Goal: Task Accomplishment & Management: Complete application form

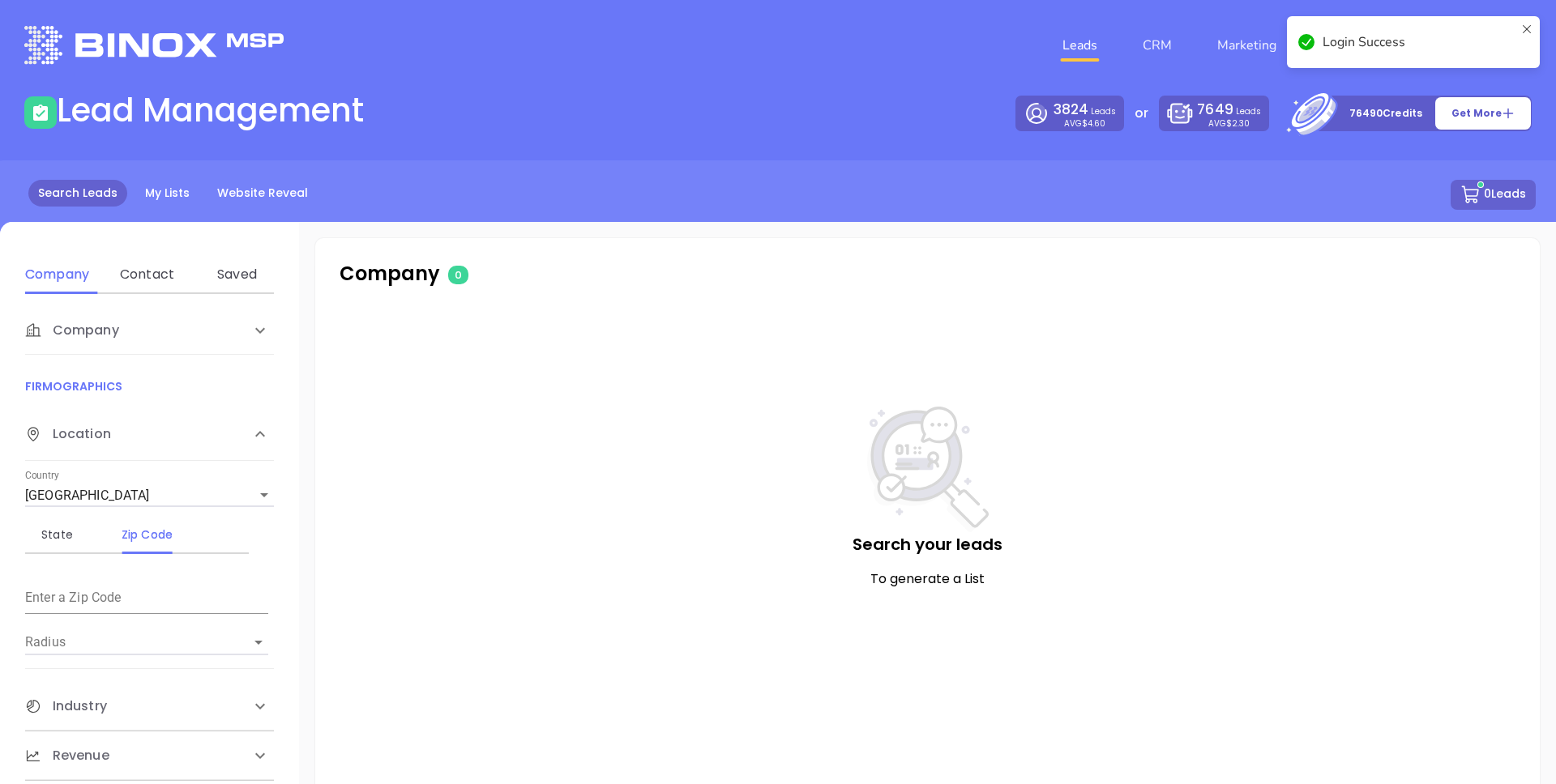
click at [1526, 27] on icon at bounding box center [1527, 42] width 13 height 39
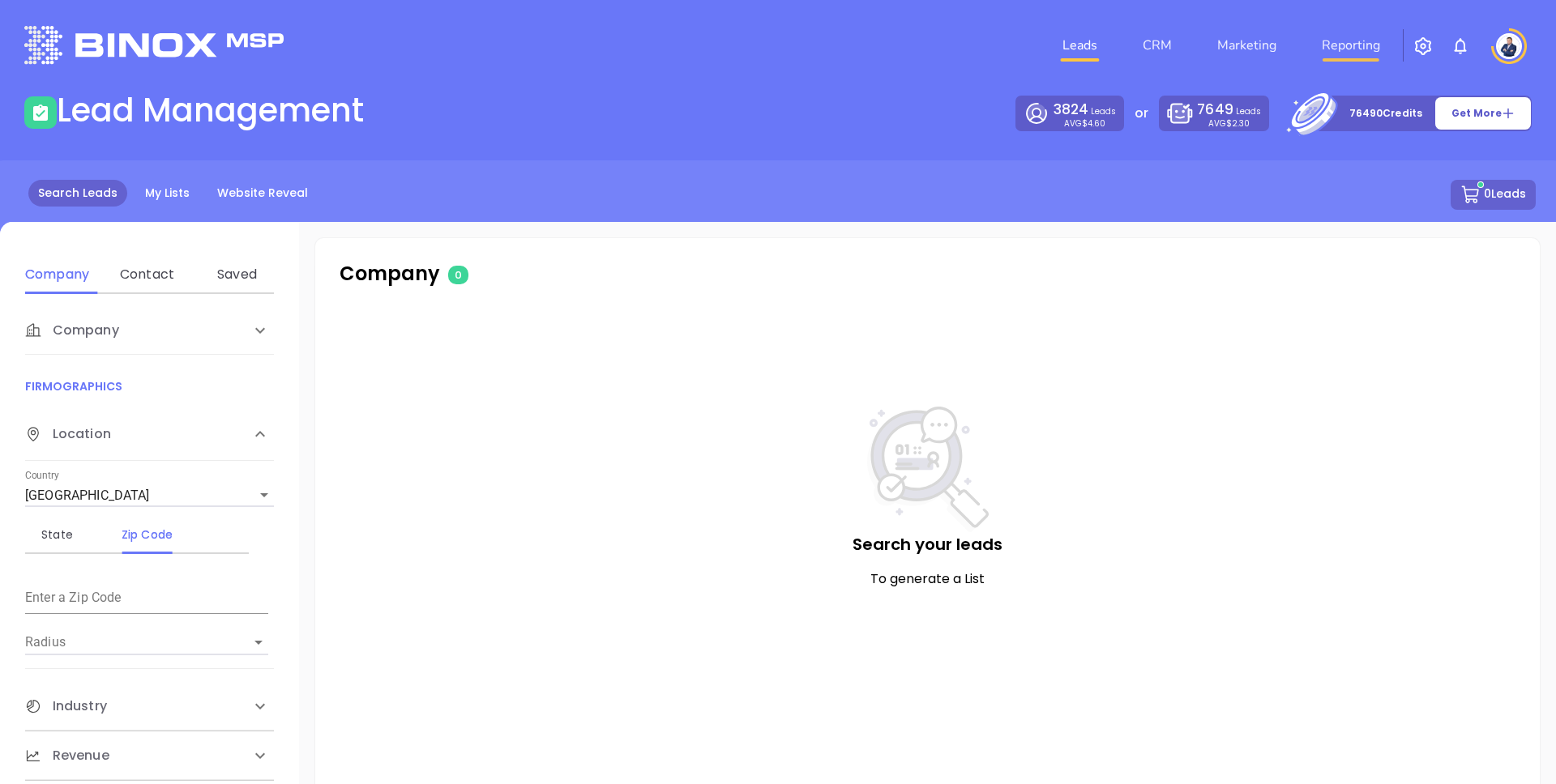
click at [1336, 41] on link "Reporting" at bounding box center [1350, 45] width 71 height 32
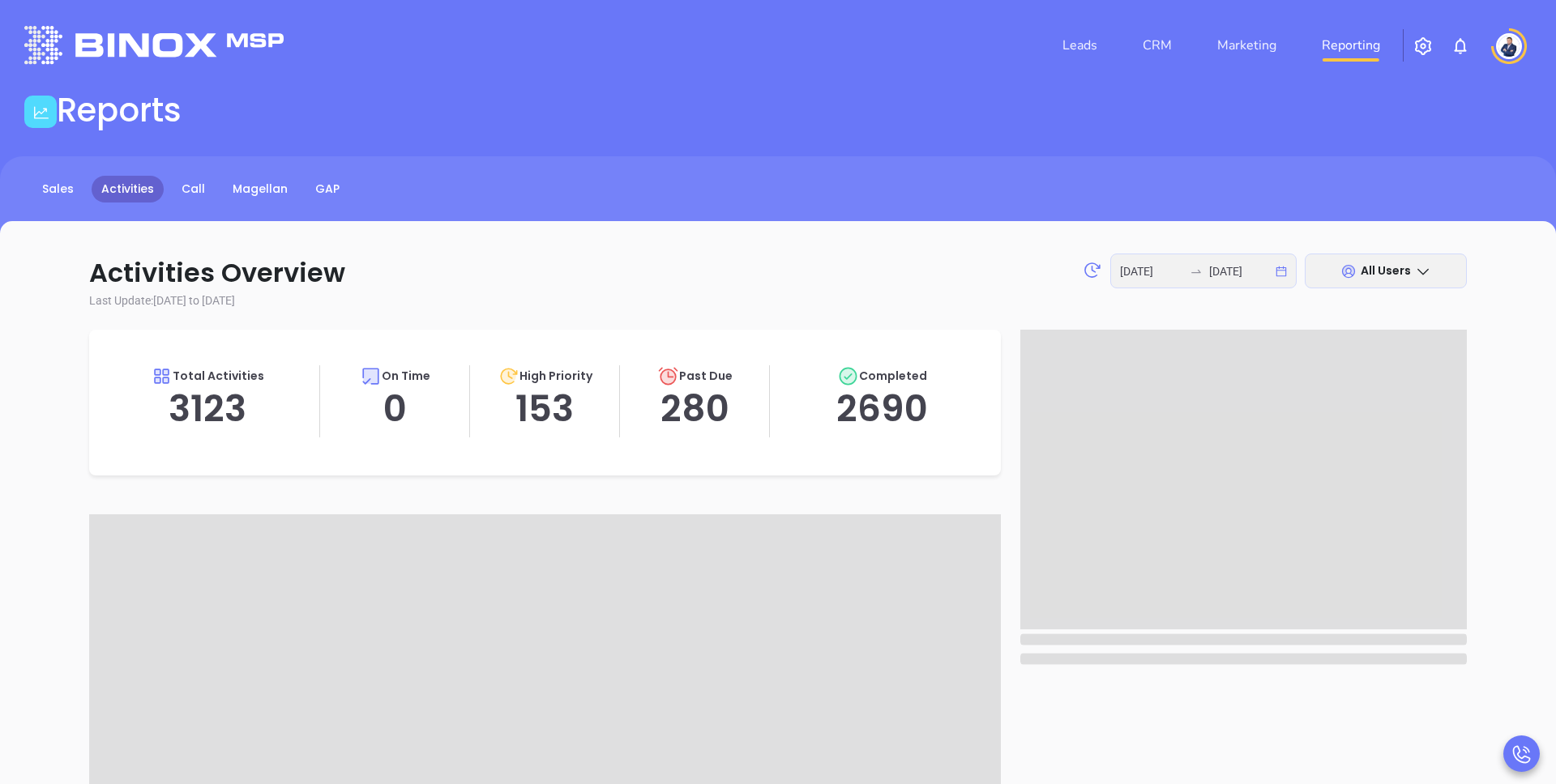
click at [634, 124] on div "Reports" at bounding box center [778, 113] width 1527 height 45
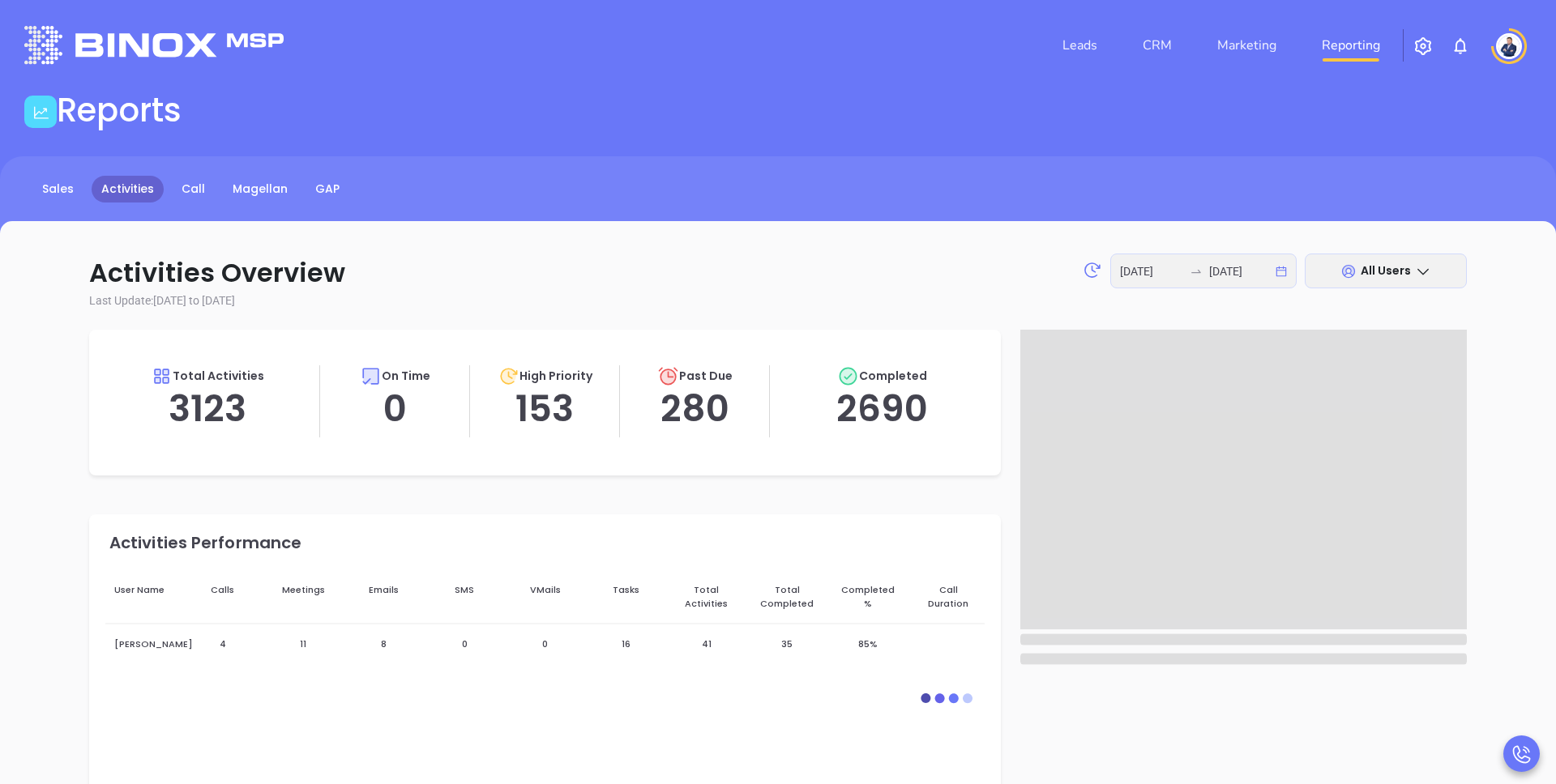
click at [1422, 45] on img "button" at bounding box center [1423, 46] width 19 height 19
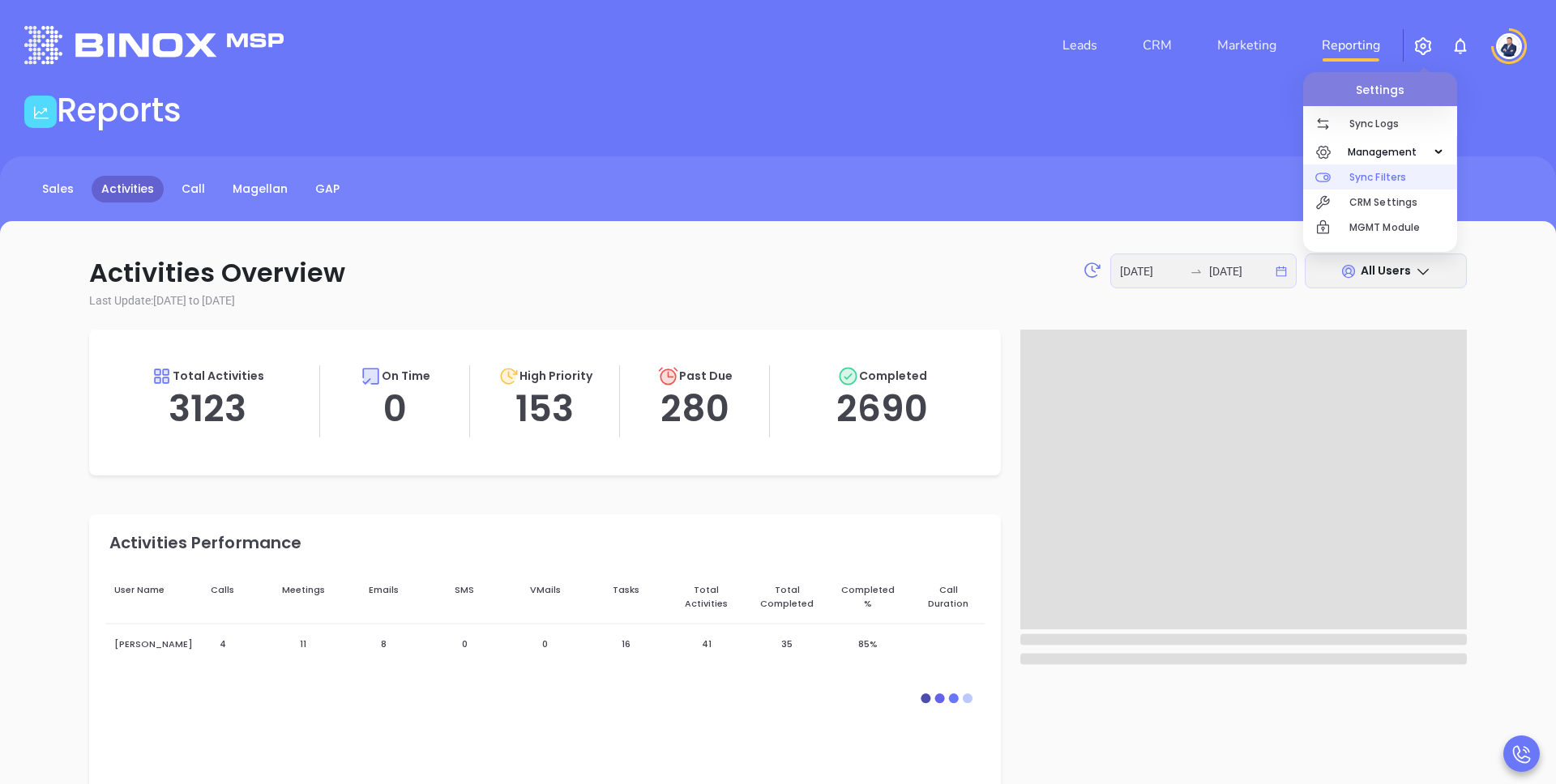
click at [1366, 154] on span "Management" at bounding box center [1383, 152] width 86 height 32
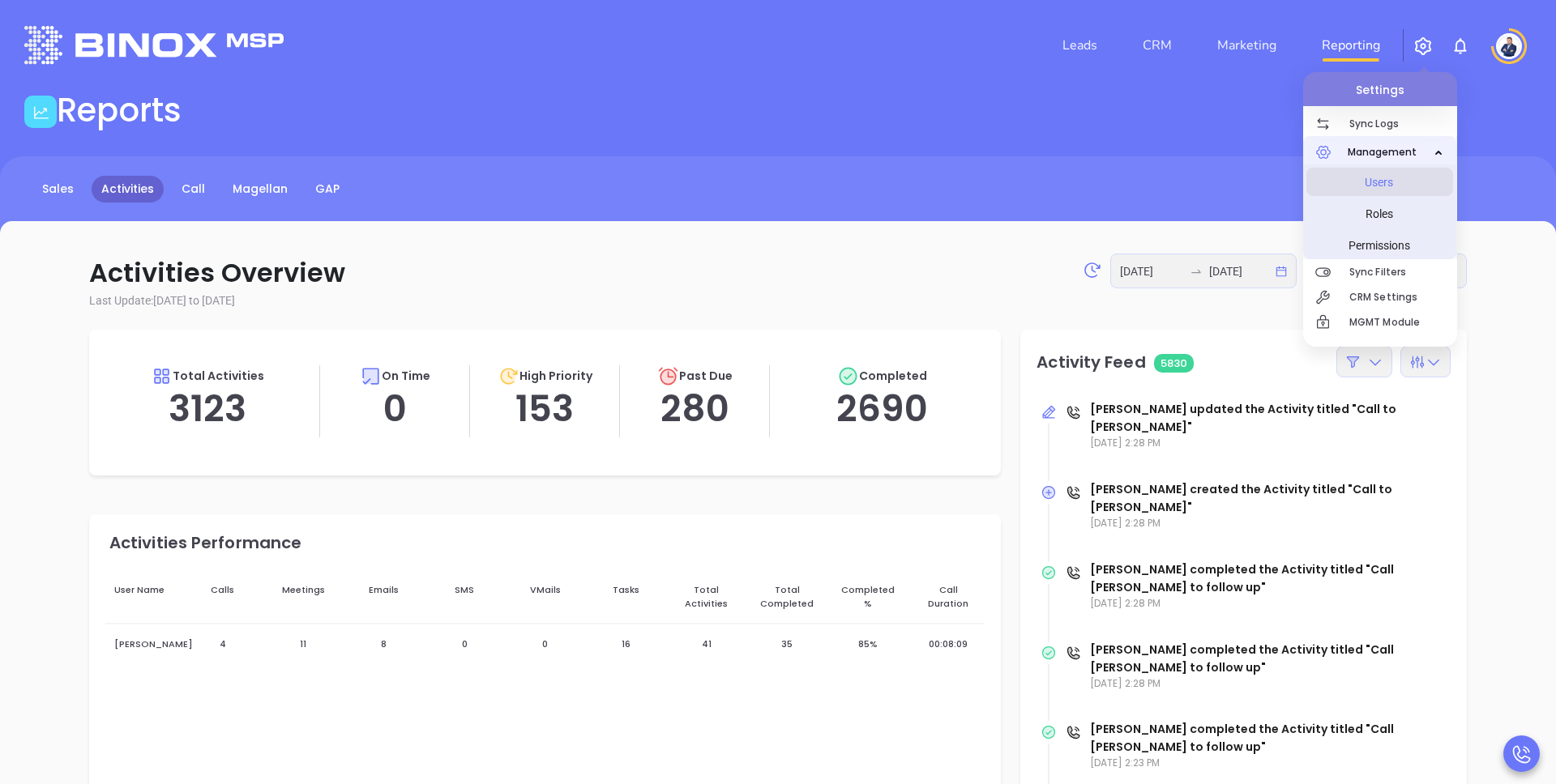
click at [1368, 178] on span "Users" at bounding box center [1380, 182] width 122 height 32
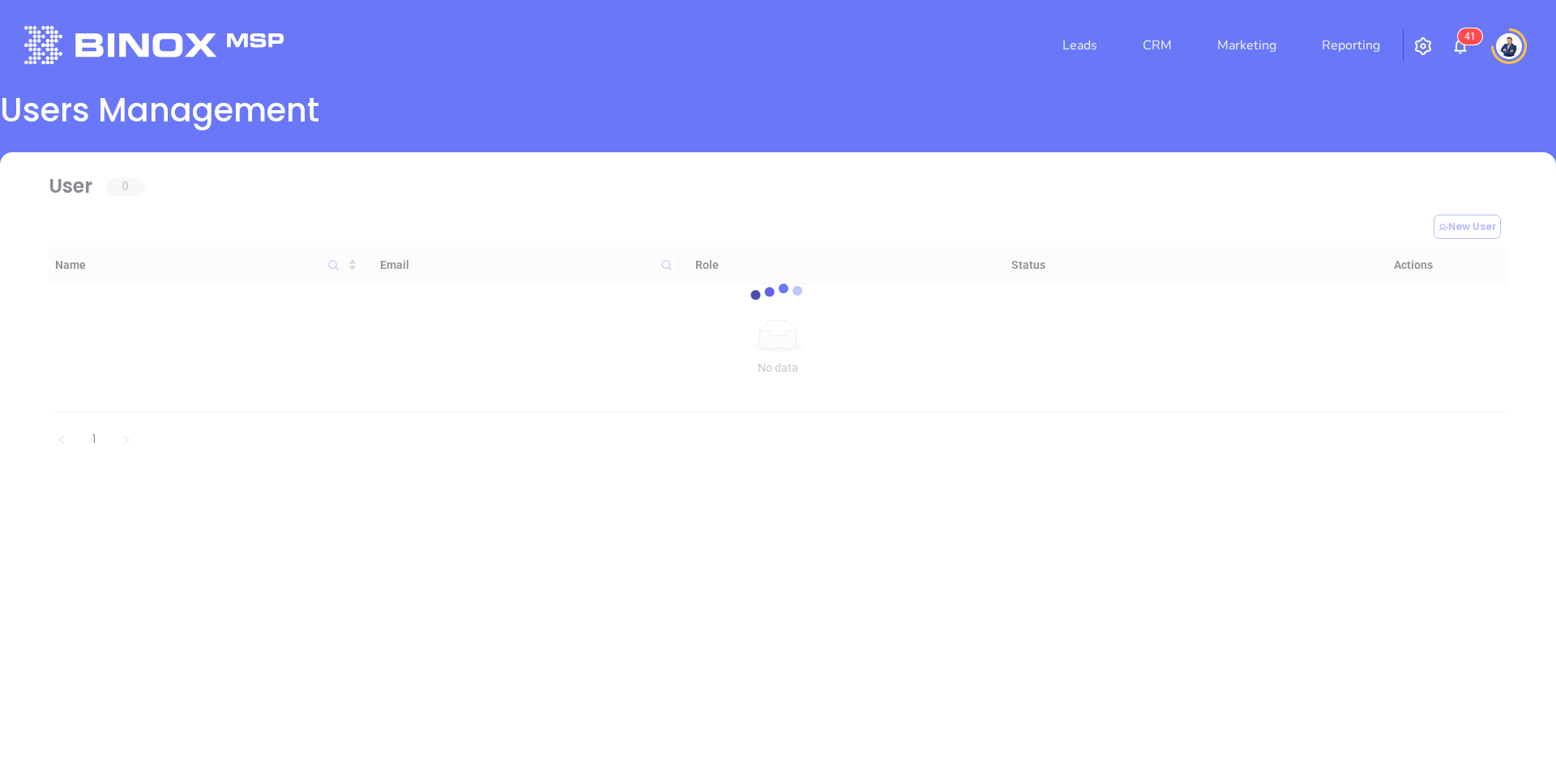
click at [703, 163] on div at bounding box center [778, 302] width 1508 height 300
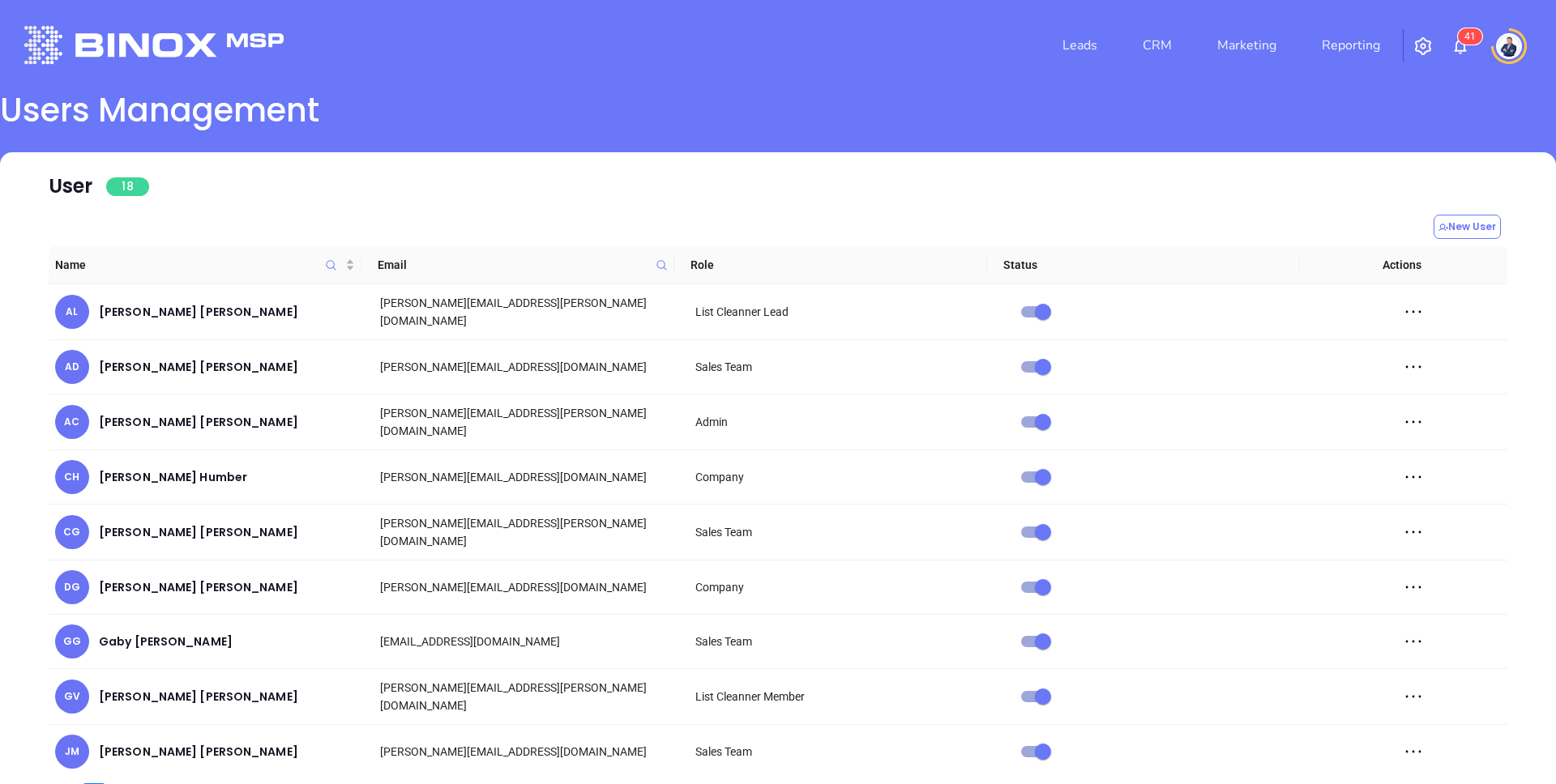
click at [1260, 79] on header "Leads CRM Marketing Reporting 4 1 Financial Leads Leads" at bounding box center [778, 45] width 1508 height 91
click at [824, 157] on div "User 18" at bounding box center [778, 178] width 1459 height 53
click at [927, 178] on div "User 18" at bounding box center [778, 188] width 1459 height 33
click at [71, 187] on div "User 18" at bounding box center [99, 186] width 101 height 29
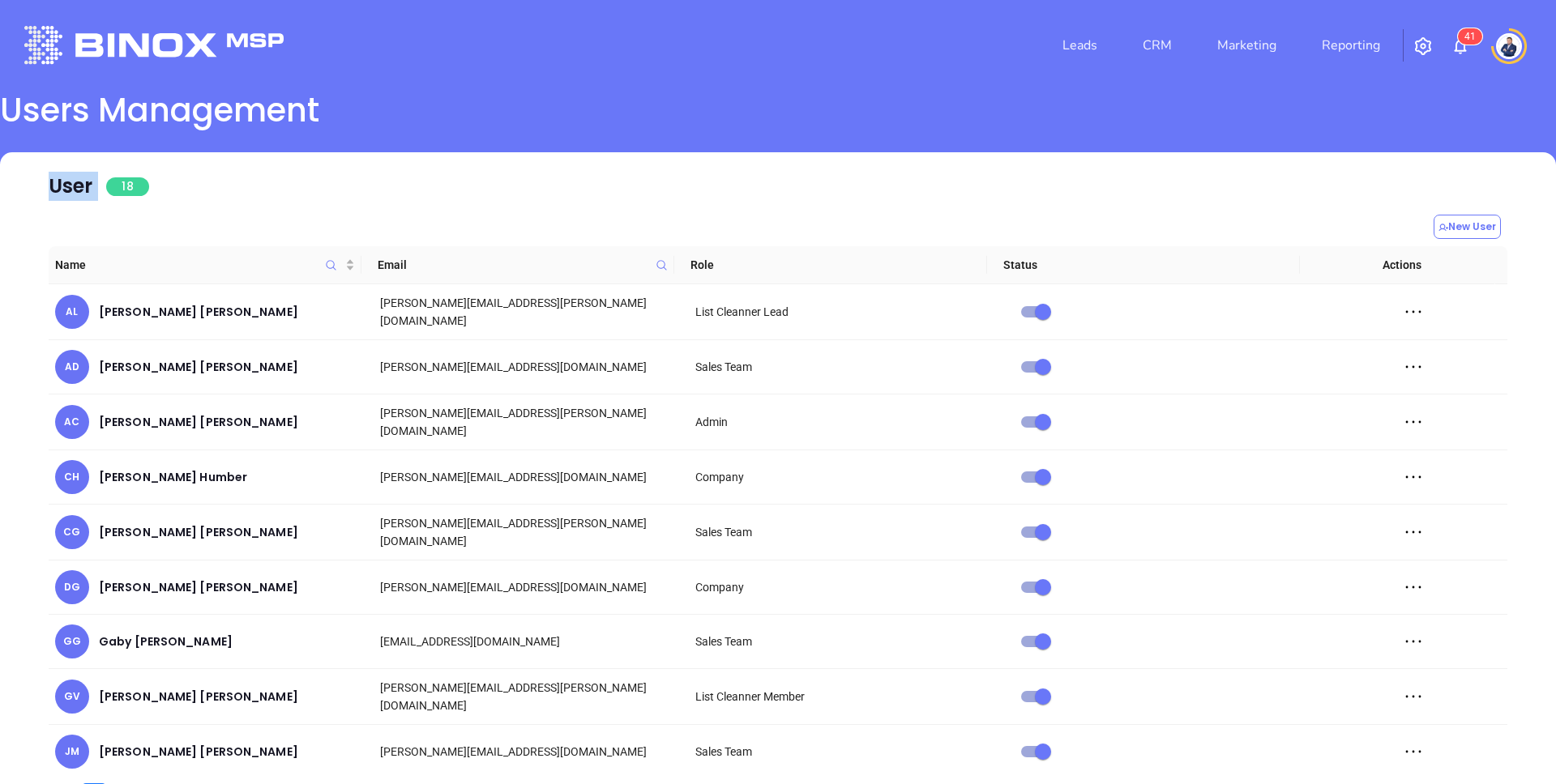
click at [71, 187] on div "User 18" at bounding box center [99, 186] width 101 height 29
click at [479, 138] on main "Users Management User 18 New User Name Email Role Status Actions AL [PERSON_NAM…" at bounding box center [778, 478] width 1556 height 775
click at [442, 154] on div "User 18" at bounding box center [778, 178] width 1459 height 53
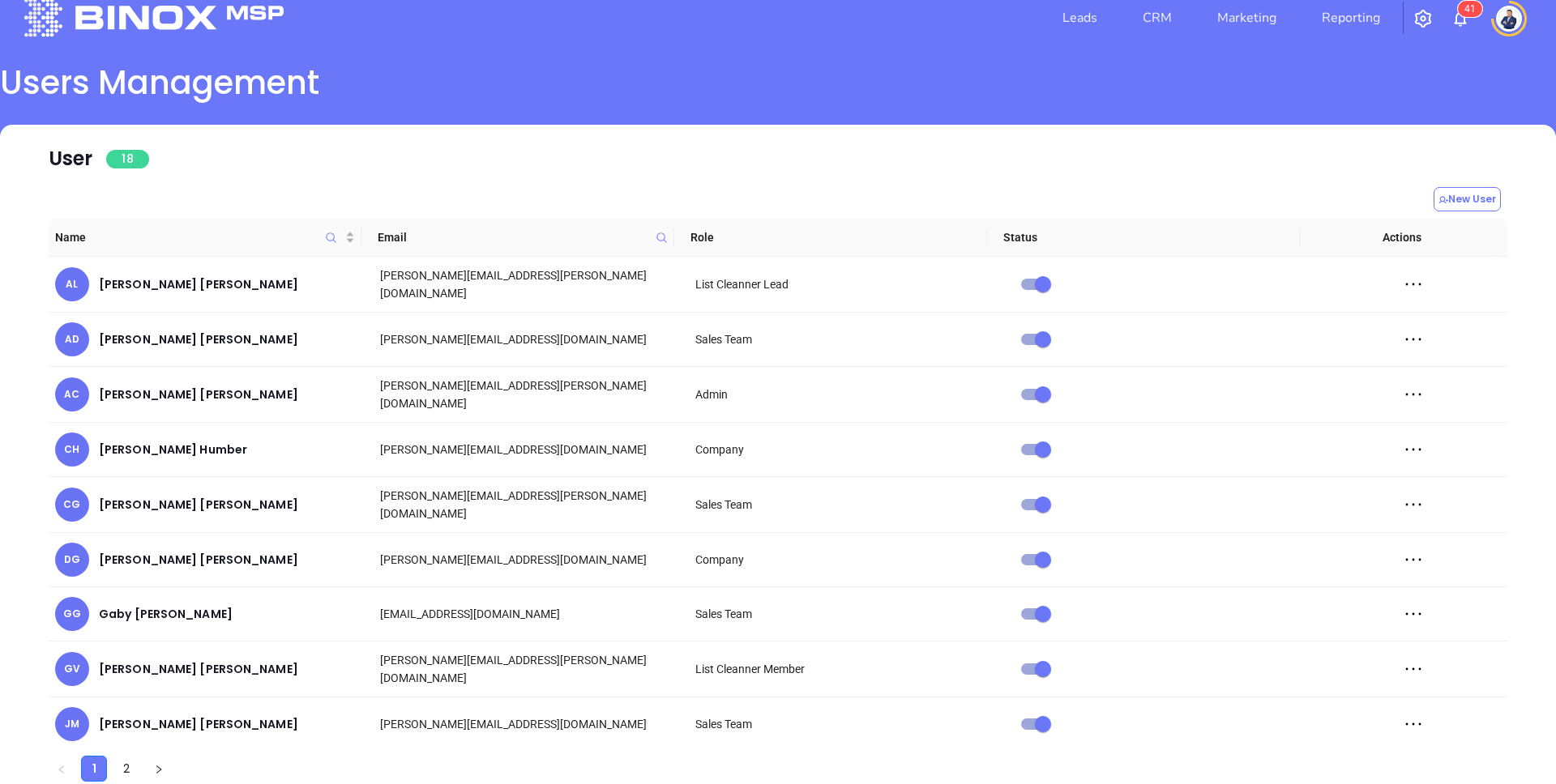
scroll to position [82, 0]
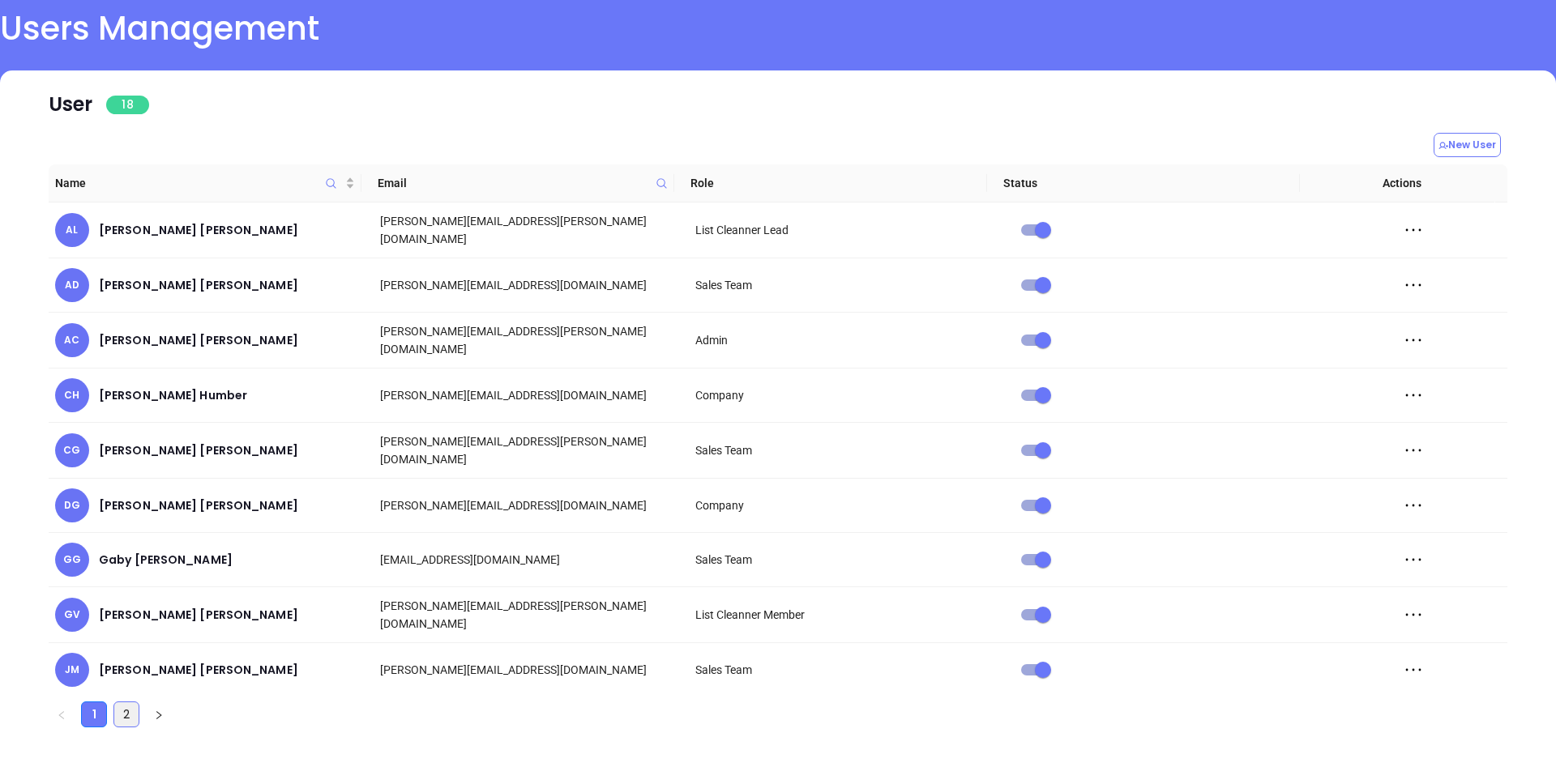
click at [121, 710] on link "2" at bounding box center [126, 714] width 24 height 24
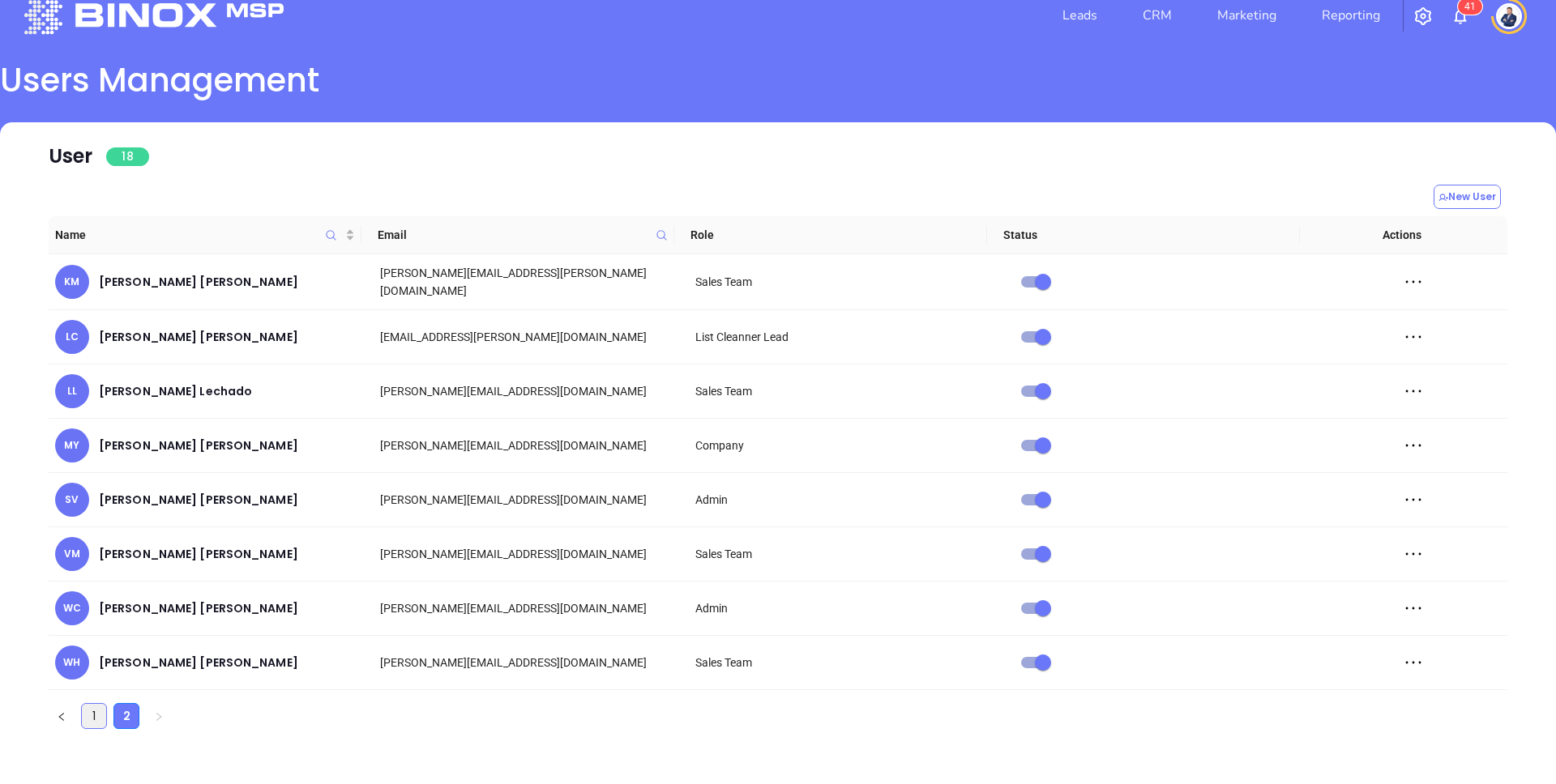
click at [88, 714] on link "1" at bounding box center [94, 716] width 24 height 24
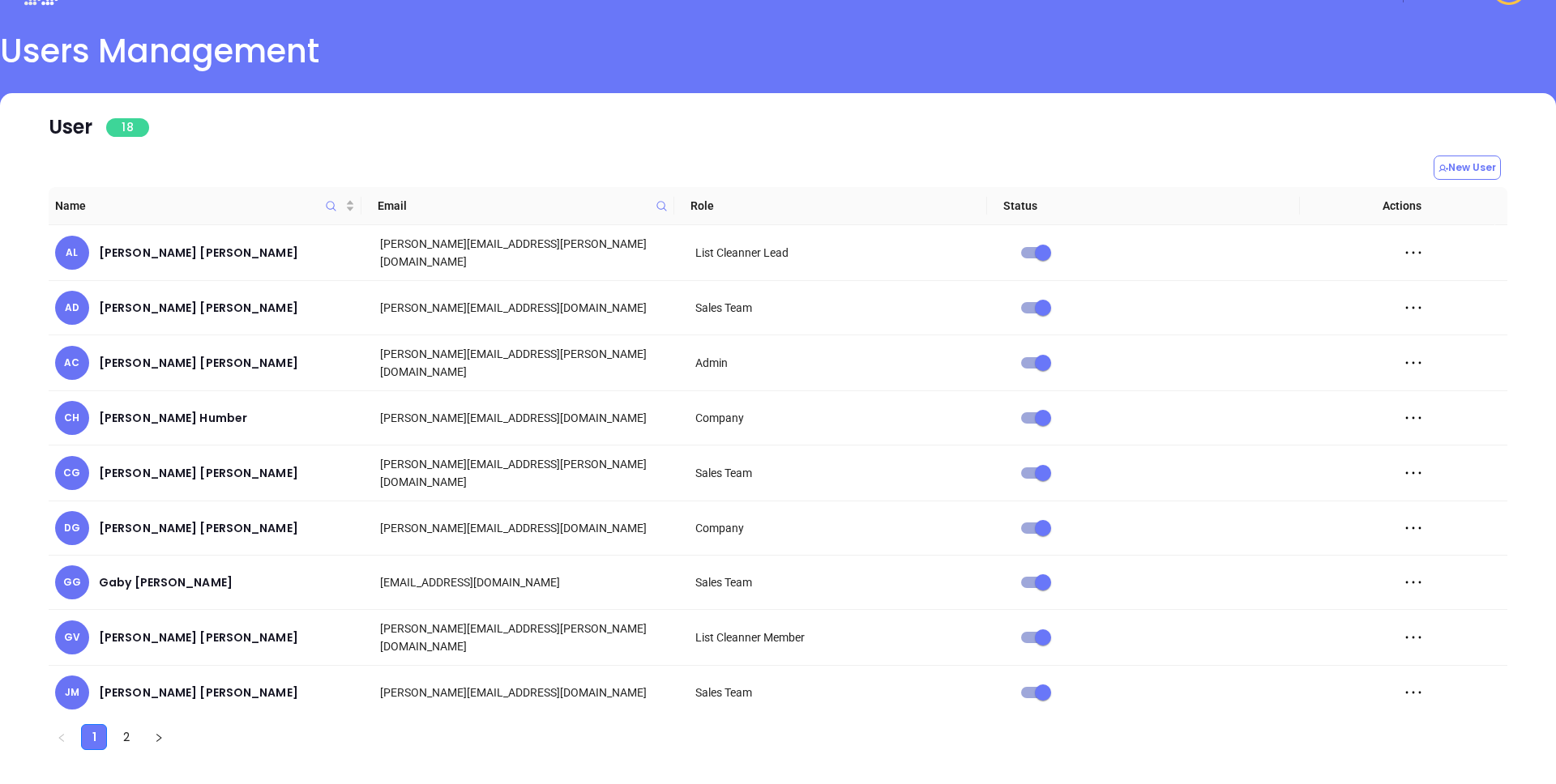
scroll to position [82, 0]
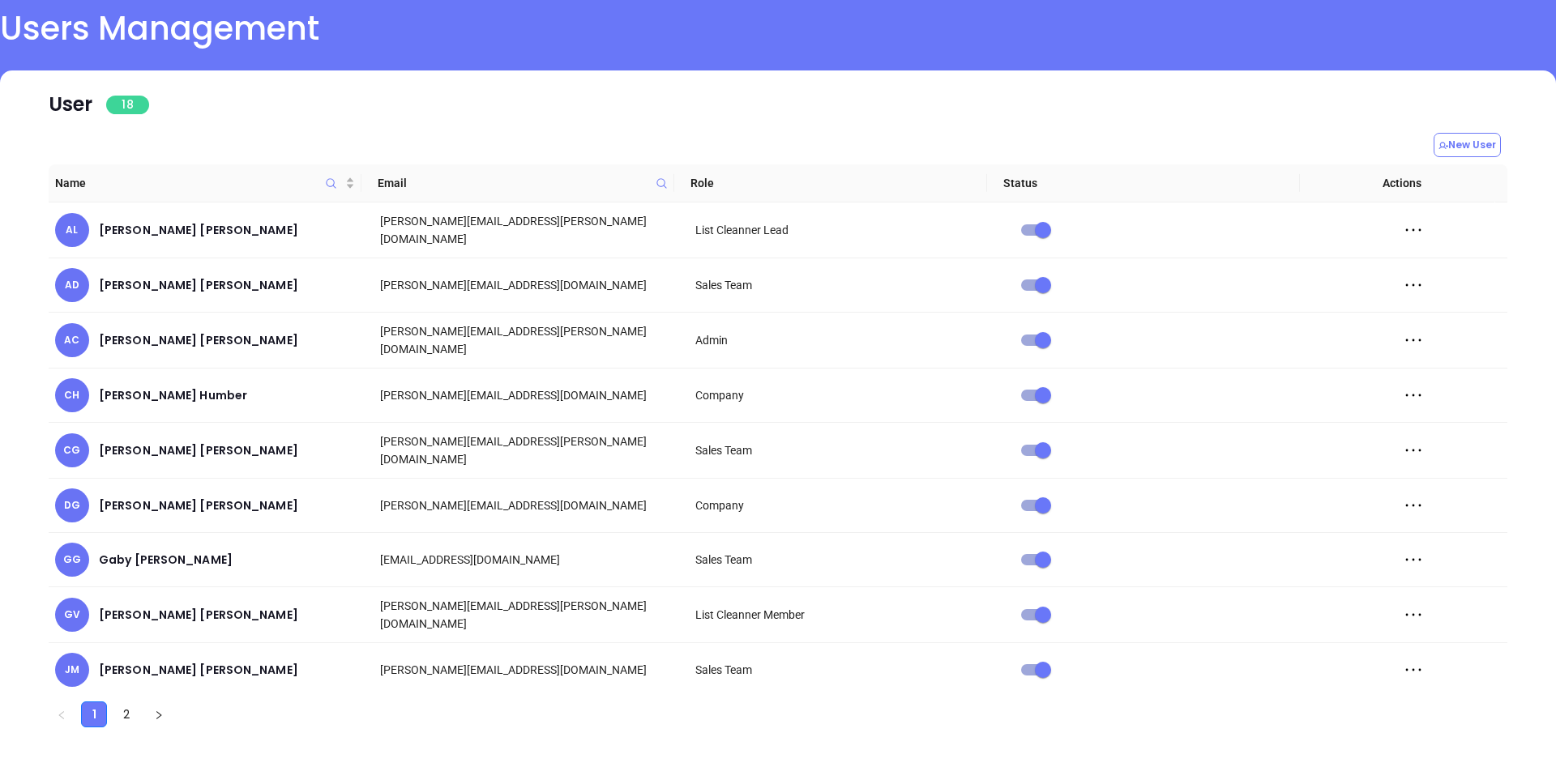
click at [855, 102] on div "User 18" at bounding box center [778, 106] width 1459 height 33
click at [131, 713] on link "2" at bounding box center [126, 714] width 24 height 24
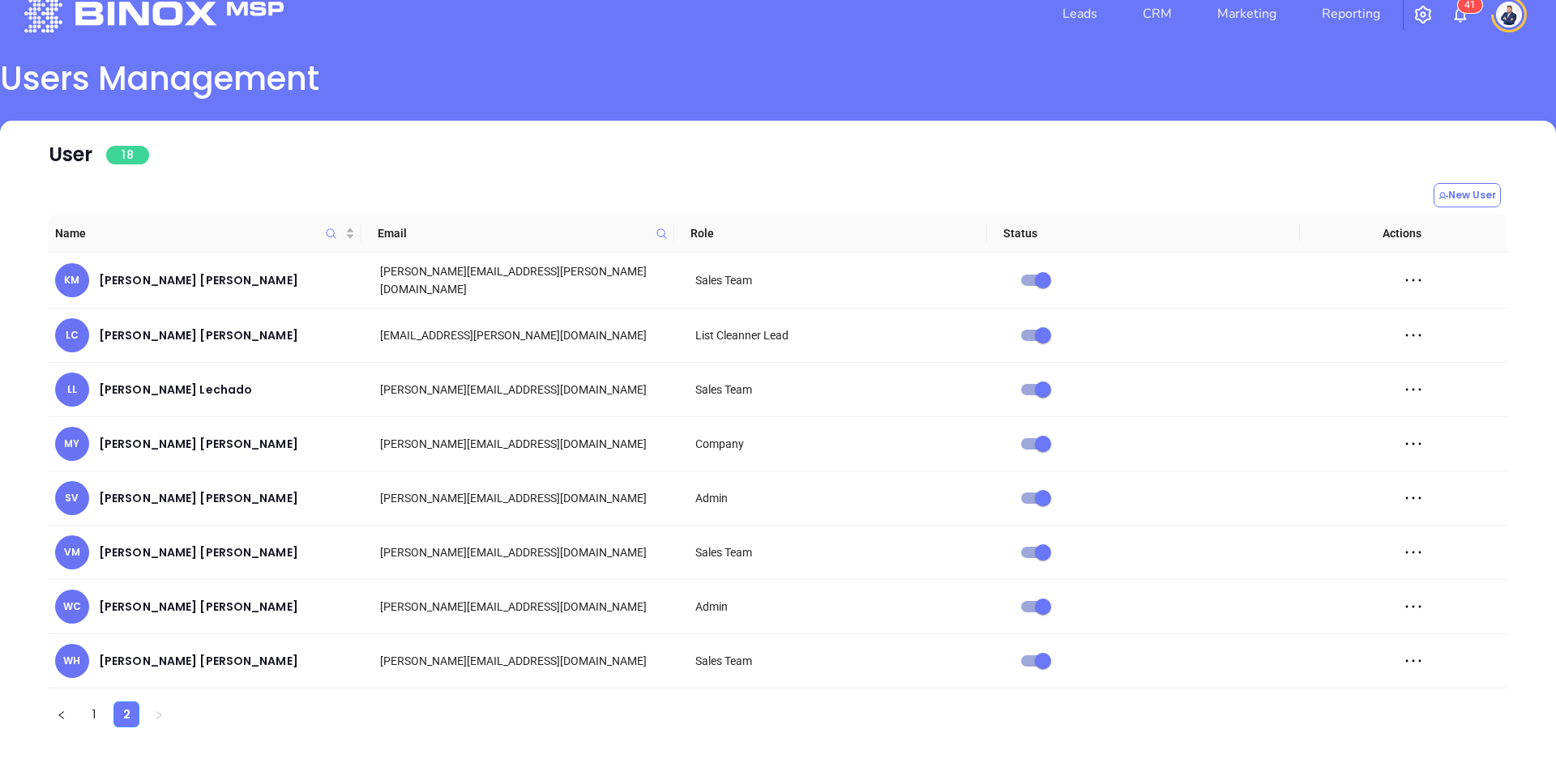
scroll to position [30, 0]
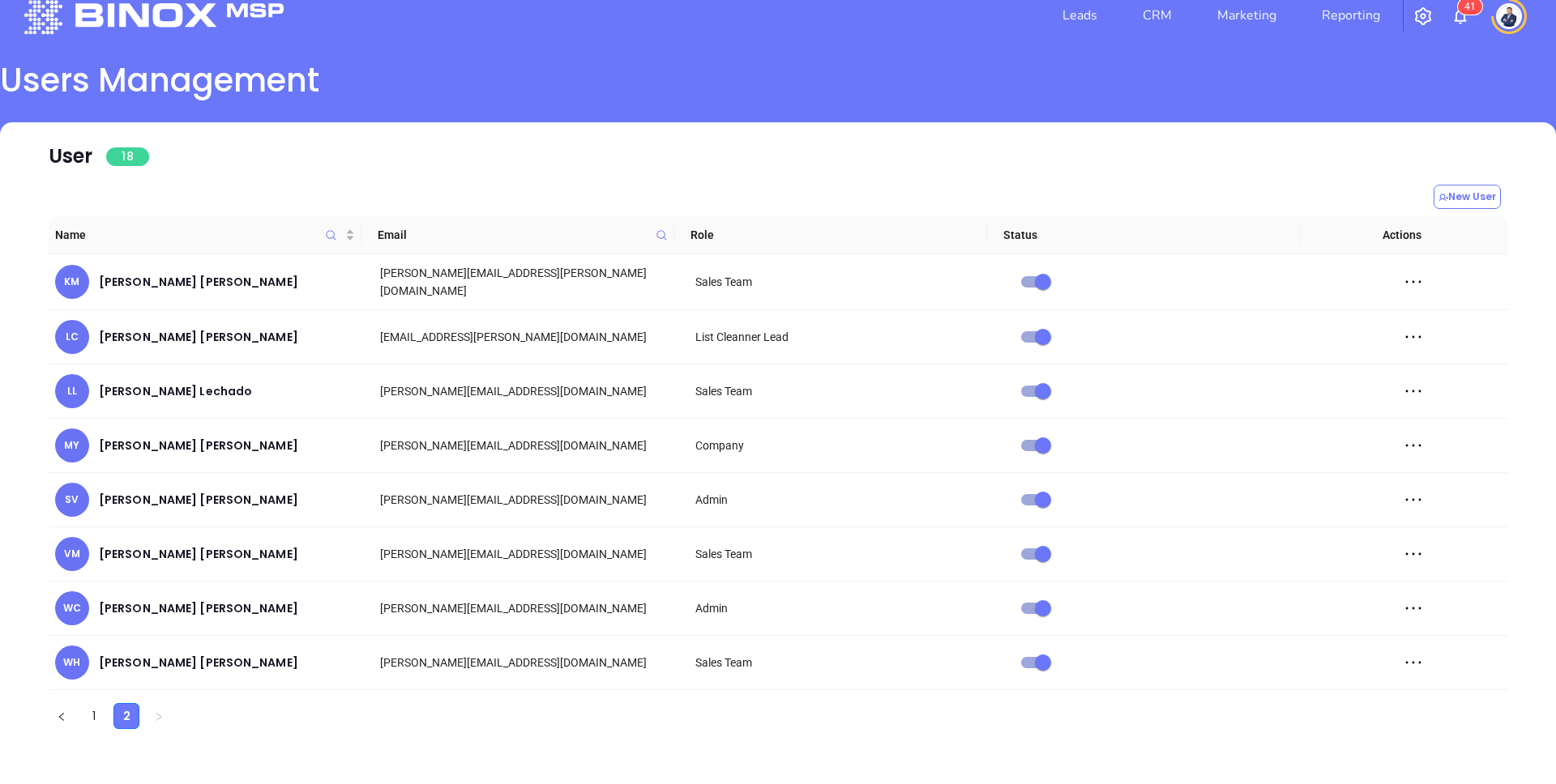
click at [893, 126] on div "User 18" at bounding box center [778, 148] width 1459 height 53
click at [90, 712] on link "1" at bounding box center [94, 716] width 24 height 24
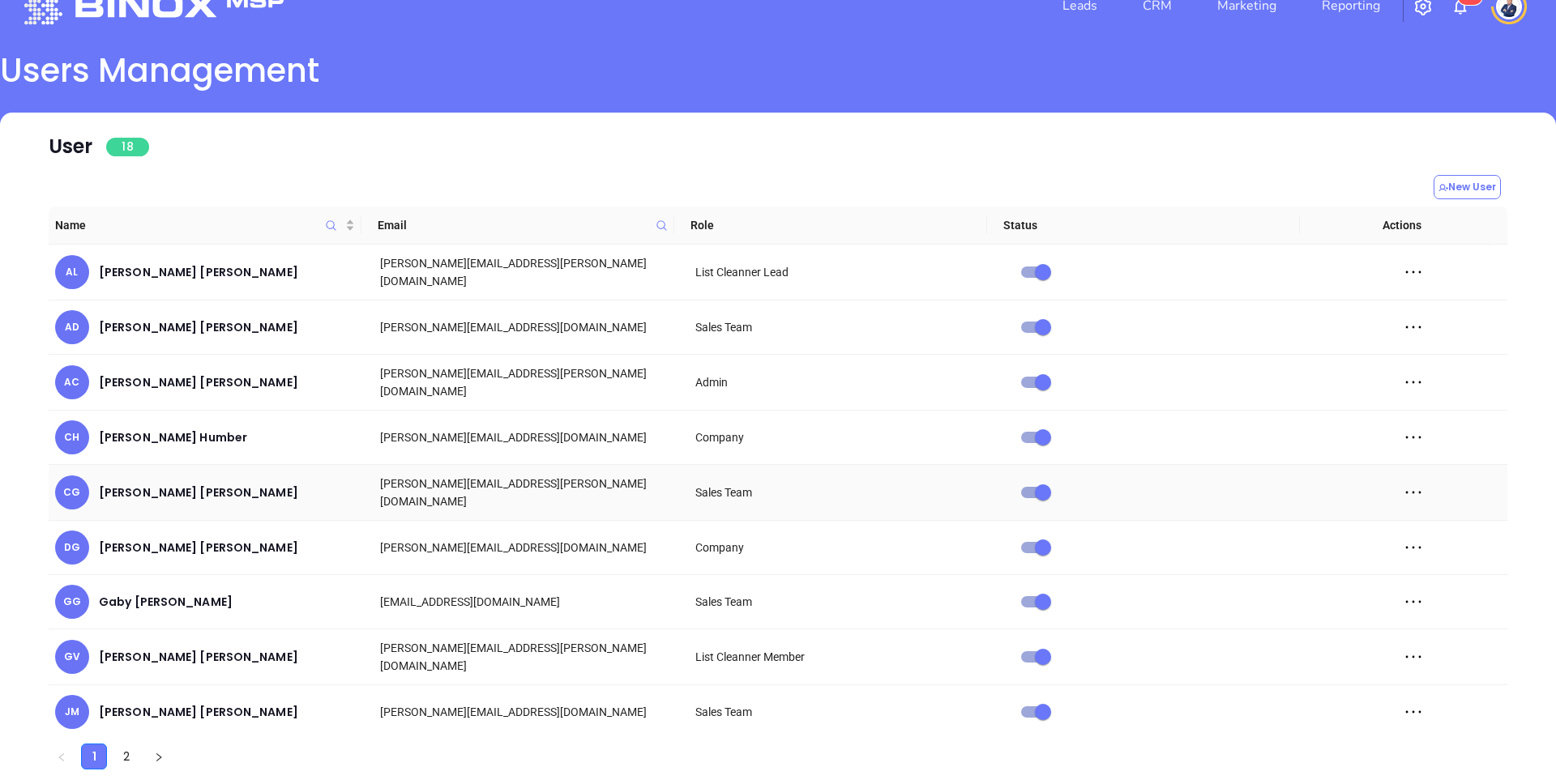
scroll to position [0, 0]
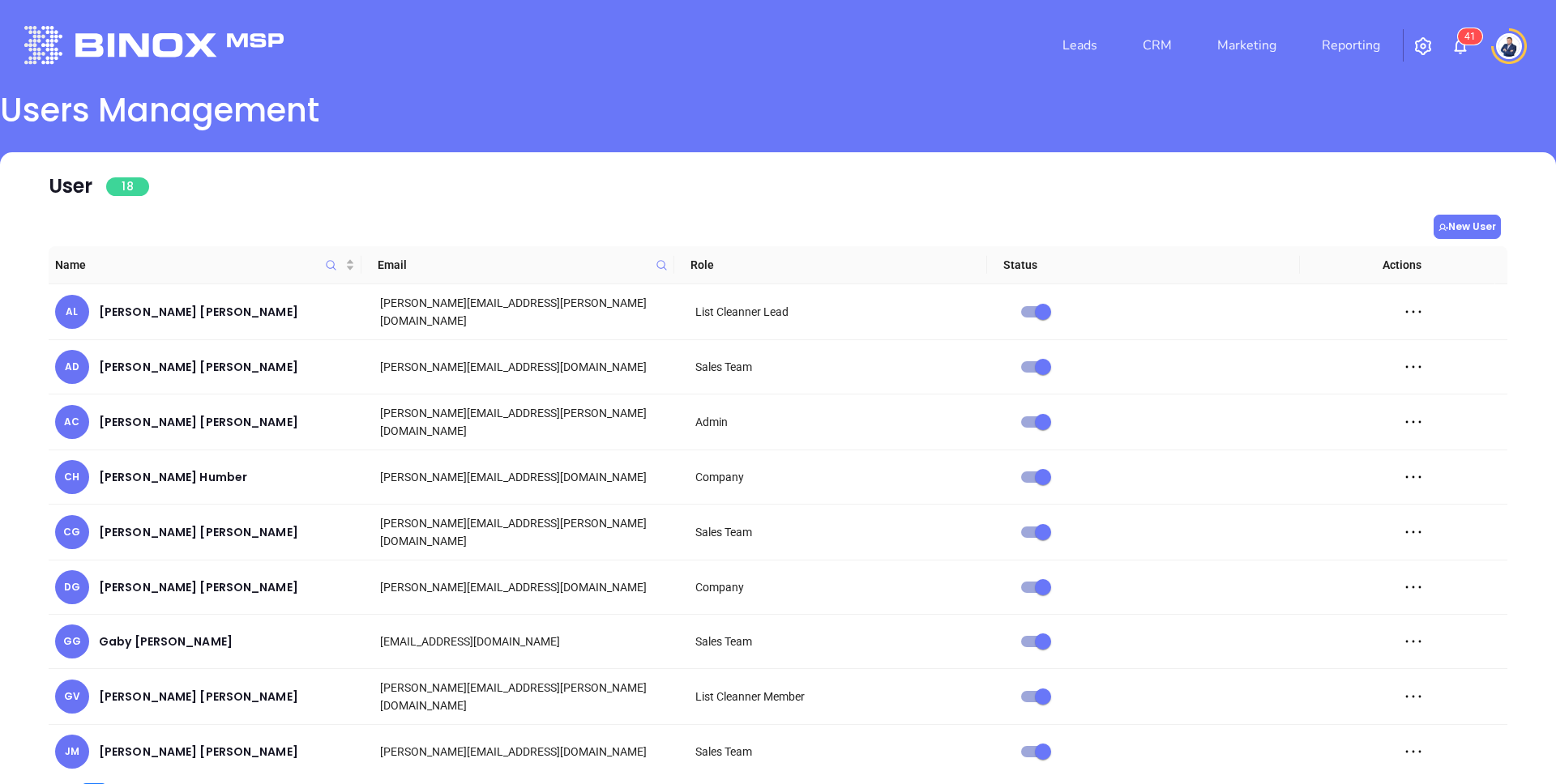
click at [1463, 227] on button "New User" at bounding box center [1467, 227] width 67 height 24
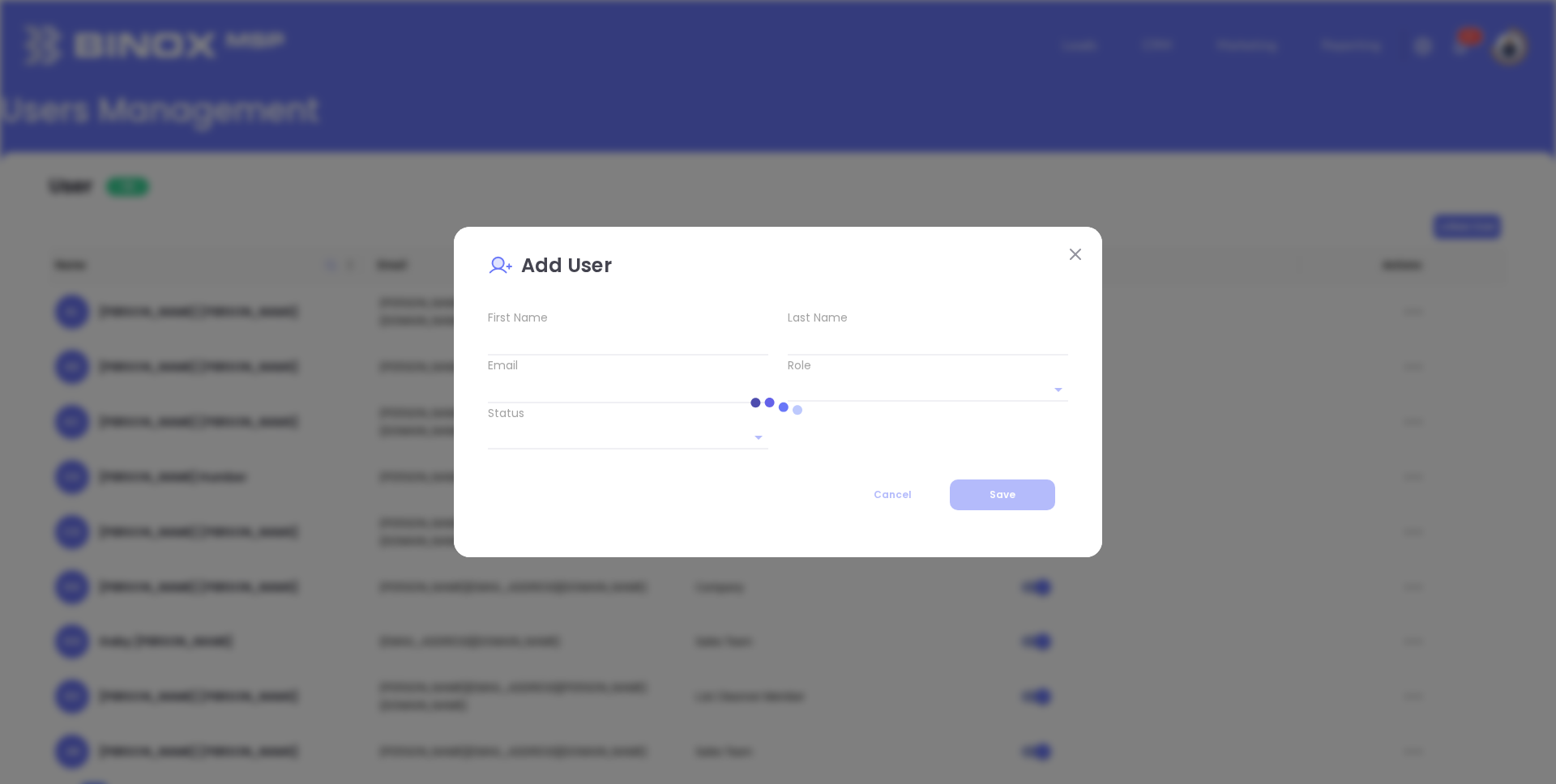
type input "Company"
type input "Active"
click at [681, 344] on input "text" at bounding box center [628, 343] width 281 height 26
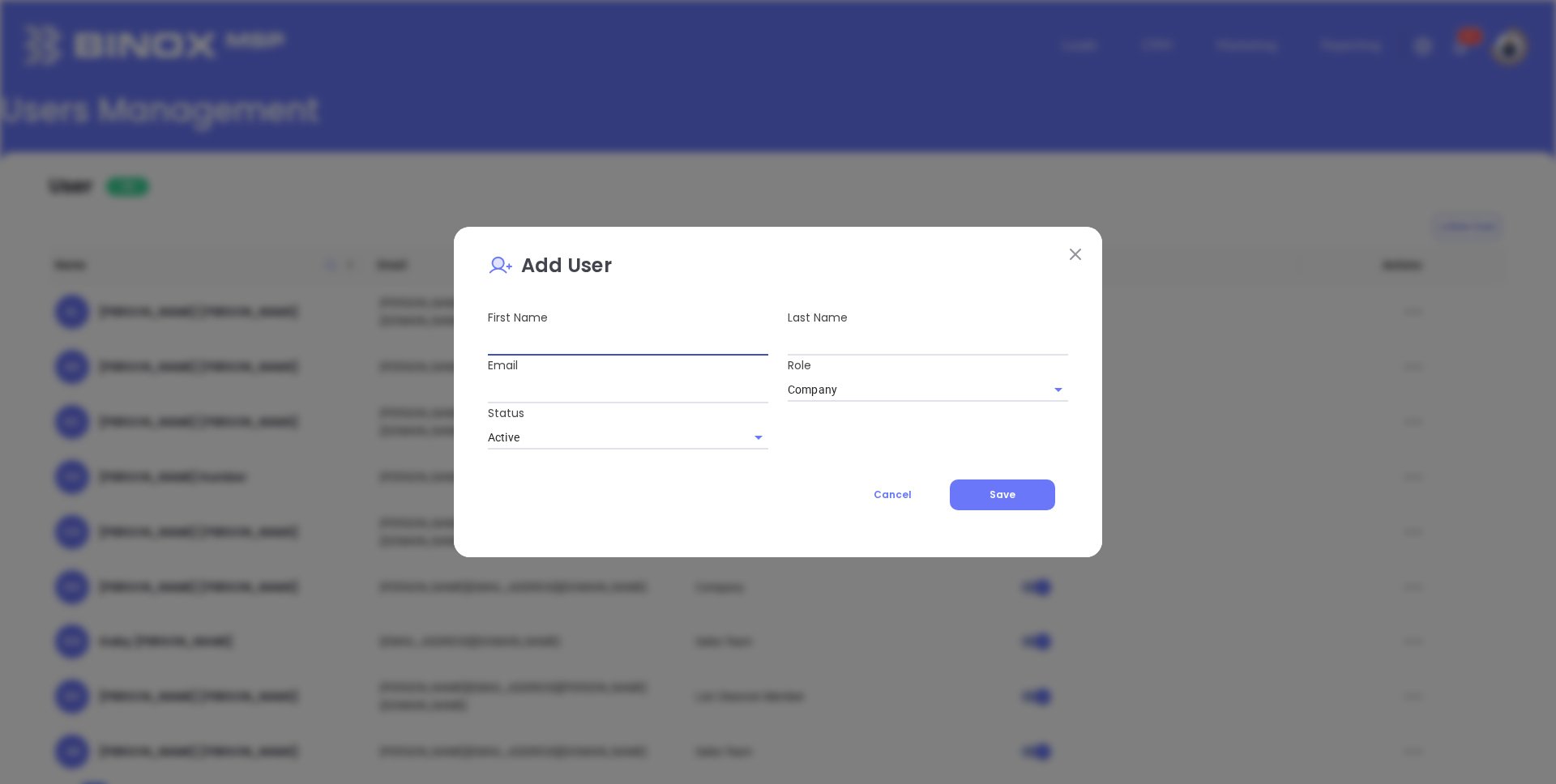
paste input "[PERSON_NAME]"
type input "[PERSON_NAME]"
click at [801, 346] on input "text" at bounding box center [927, 343] width 281 height 26
paste input "[PERSON_NAME]"
type input "[PERSON_NAME]"
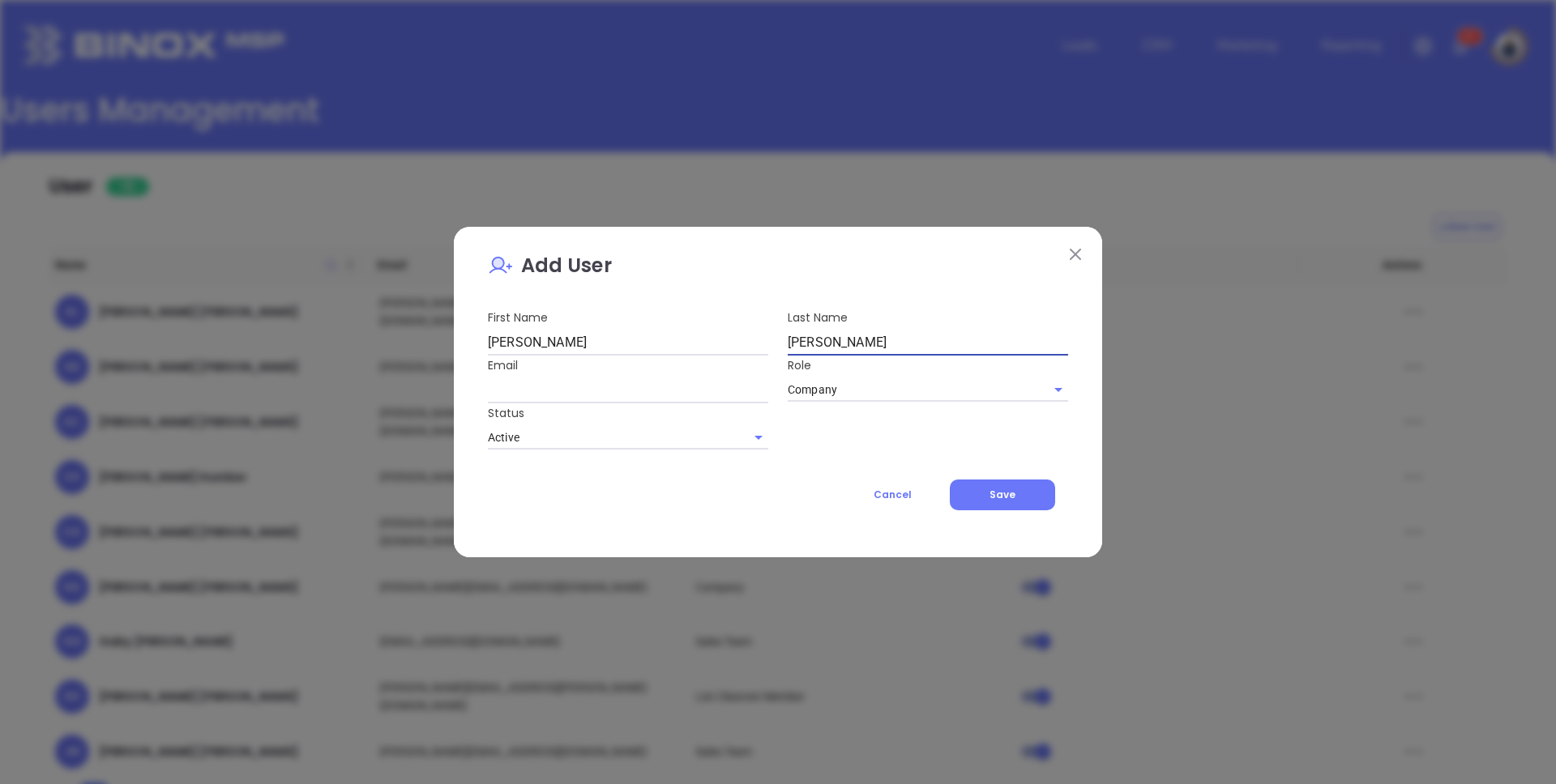
click at [869, 389] on input "Company" at bounding box center [915, 390] width 256 height 24
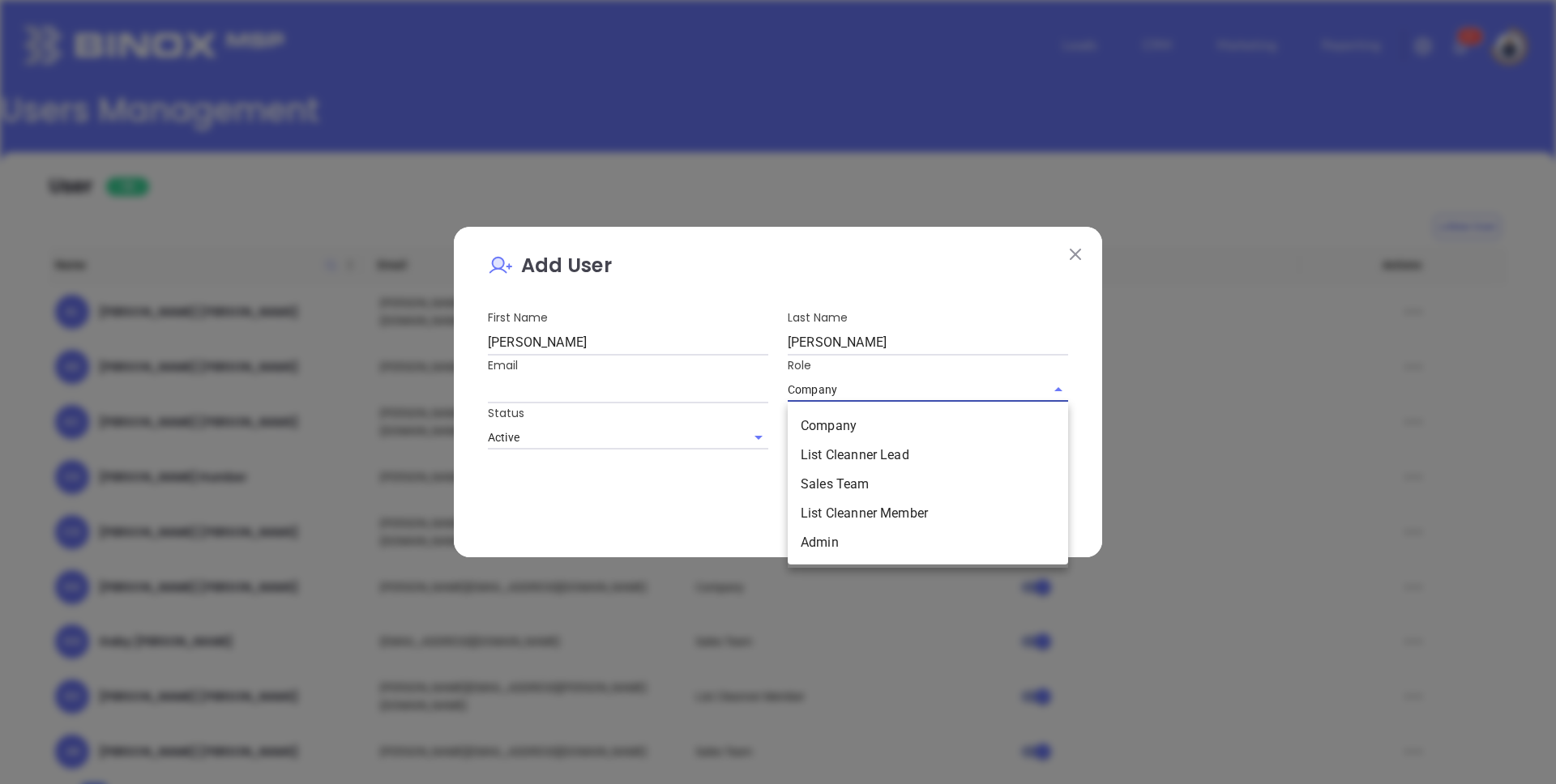
click at [931, 290] on div "Add User First Name [PERSON_NAME] Last Name [PERSON_NAME] Email Role Company Co…" at bounding box center [778, 387] width 581 height 273
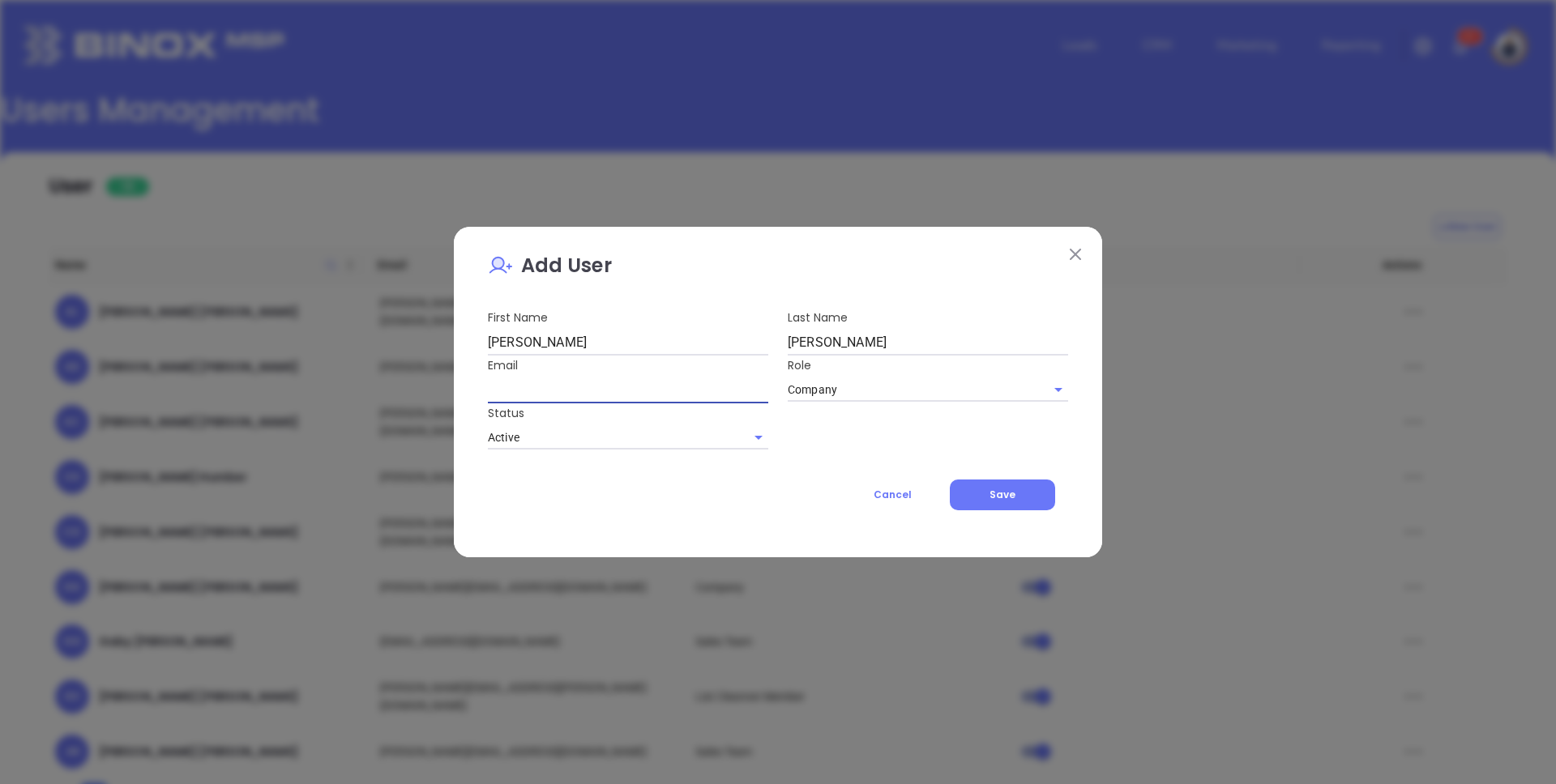
click at [537, 392] on input "text" at bounding box center [628, 391] width 281 height 26
paste input "[PERSON_NAME][EMAIL_ADDRESS][DOMAIN_NAME]"
click at [498, 392] on input "[PERSON_NAME][EMAIL_ADDRESS][DOMAIN_NAME]" at bounding box center [628, 391] width 281 height 26
click at [670, 397] on input "[PERSON_NAME][EMAIL_ADDRESS][DOMAIN_NAME]" at bounding box center [628, 391] width 281 height 26
type input "[PERSON_NAME][EMAIL_ADDRESS][DOMAIN_NAME]"
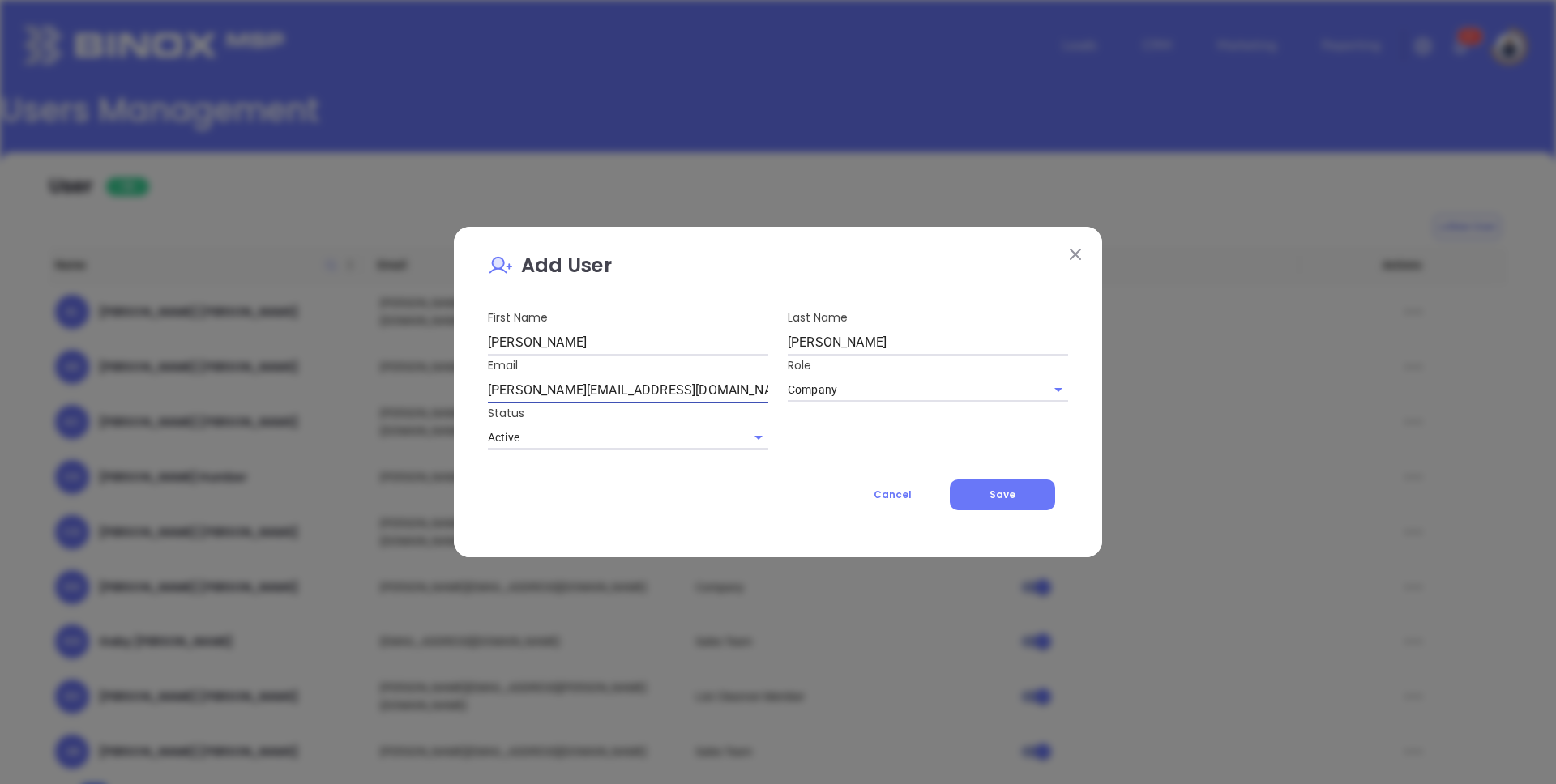
click at [1013, 446] on div "First Name [PERSON_NAME] Last Name [PERSON_NAME] Email [PERSON_NAME][EMAIL_ADDR…" at bounding box center [778, 379] width 600 height 142
click at [993, 498] on span "Save" at bounding box center [1002, 494] width 26 height 14
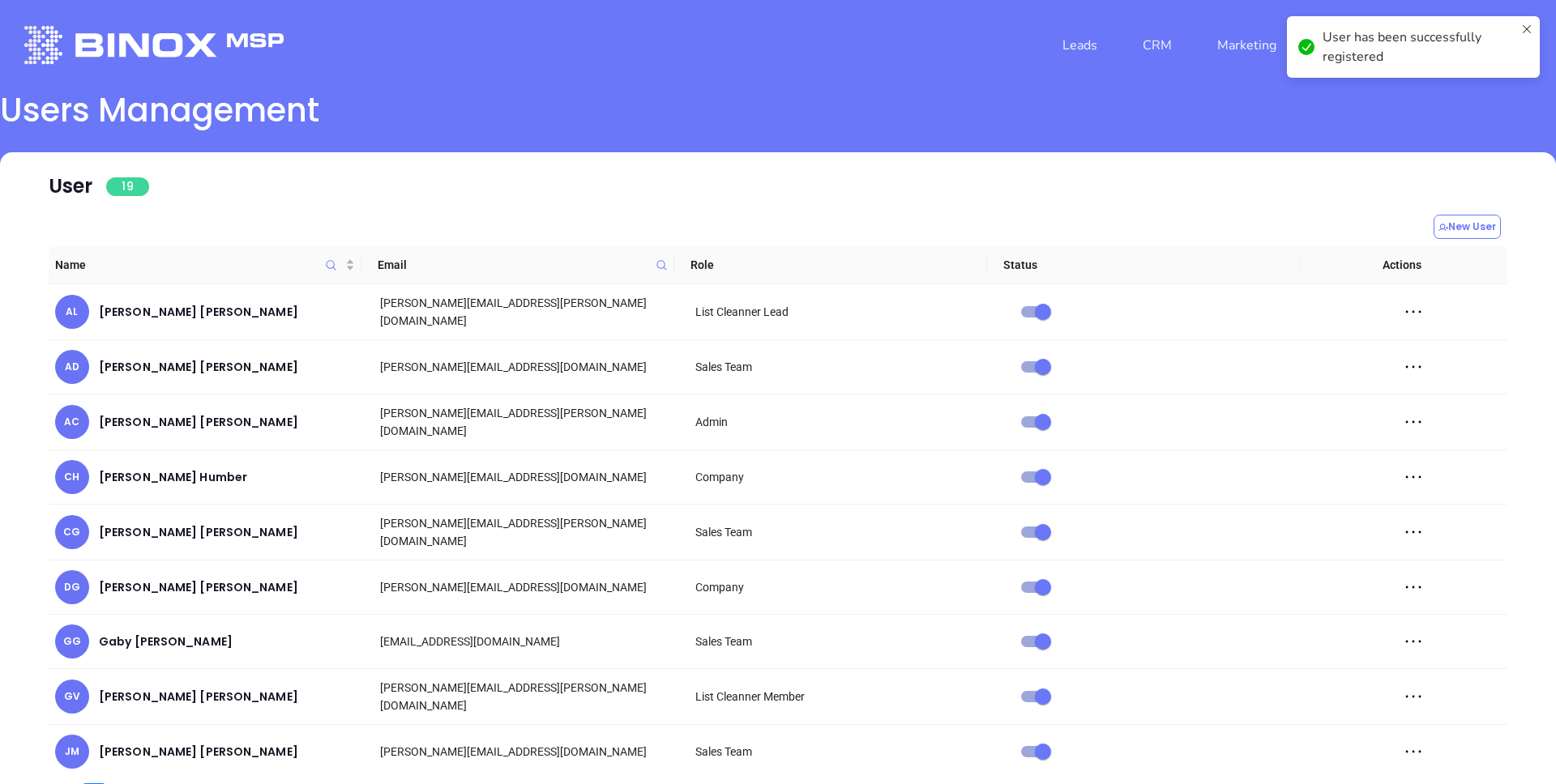
click at [436, 172] on div "User 19" at bounding box center [778, 188] width 1459 height 33
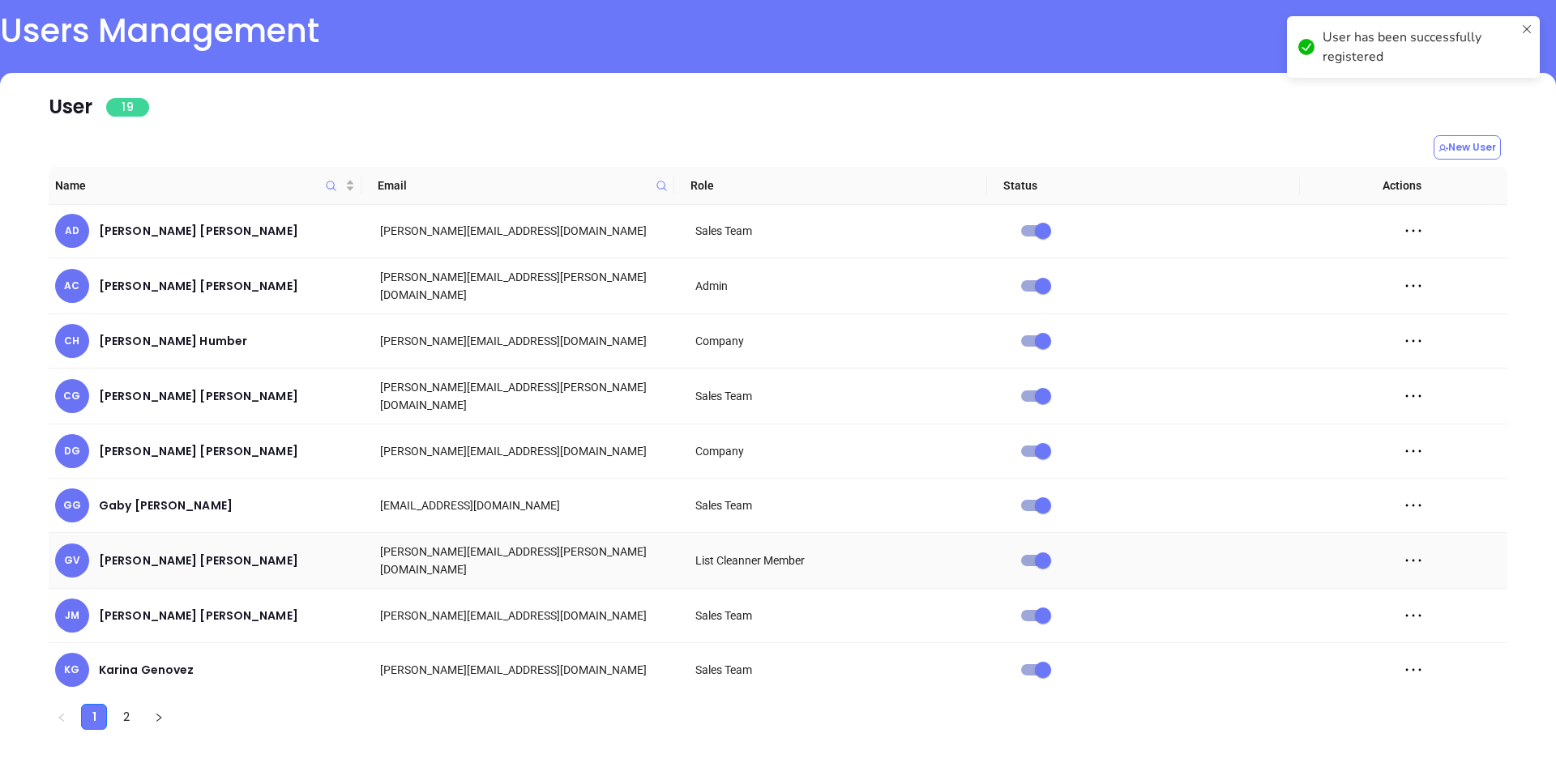
scroll to position [82, 0]
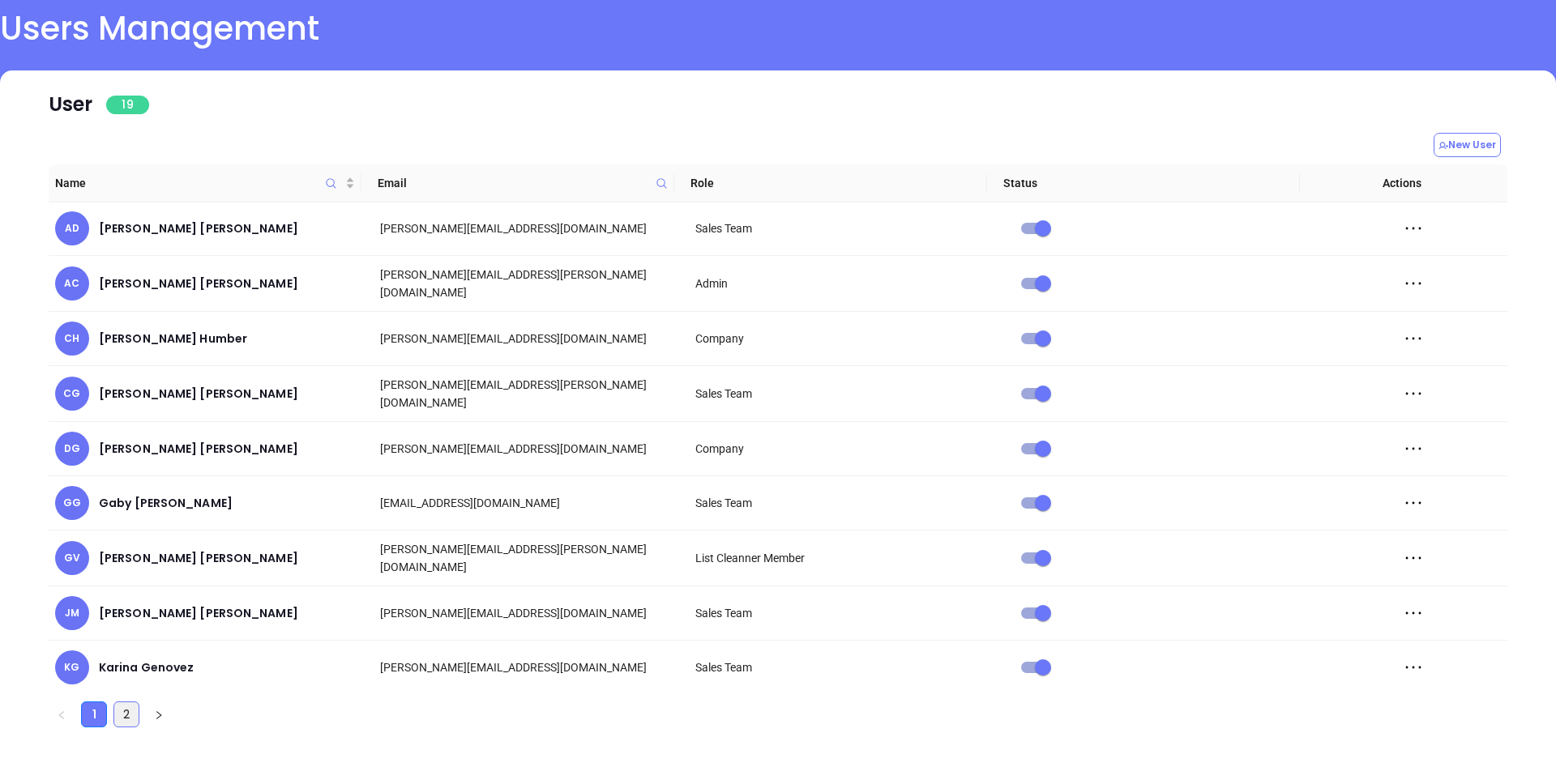
click at [132, 710] on link "2" at bounding box center [126, 714] width 24 height 24
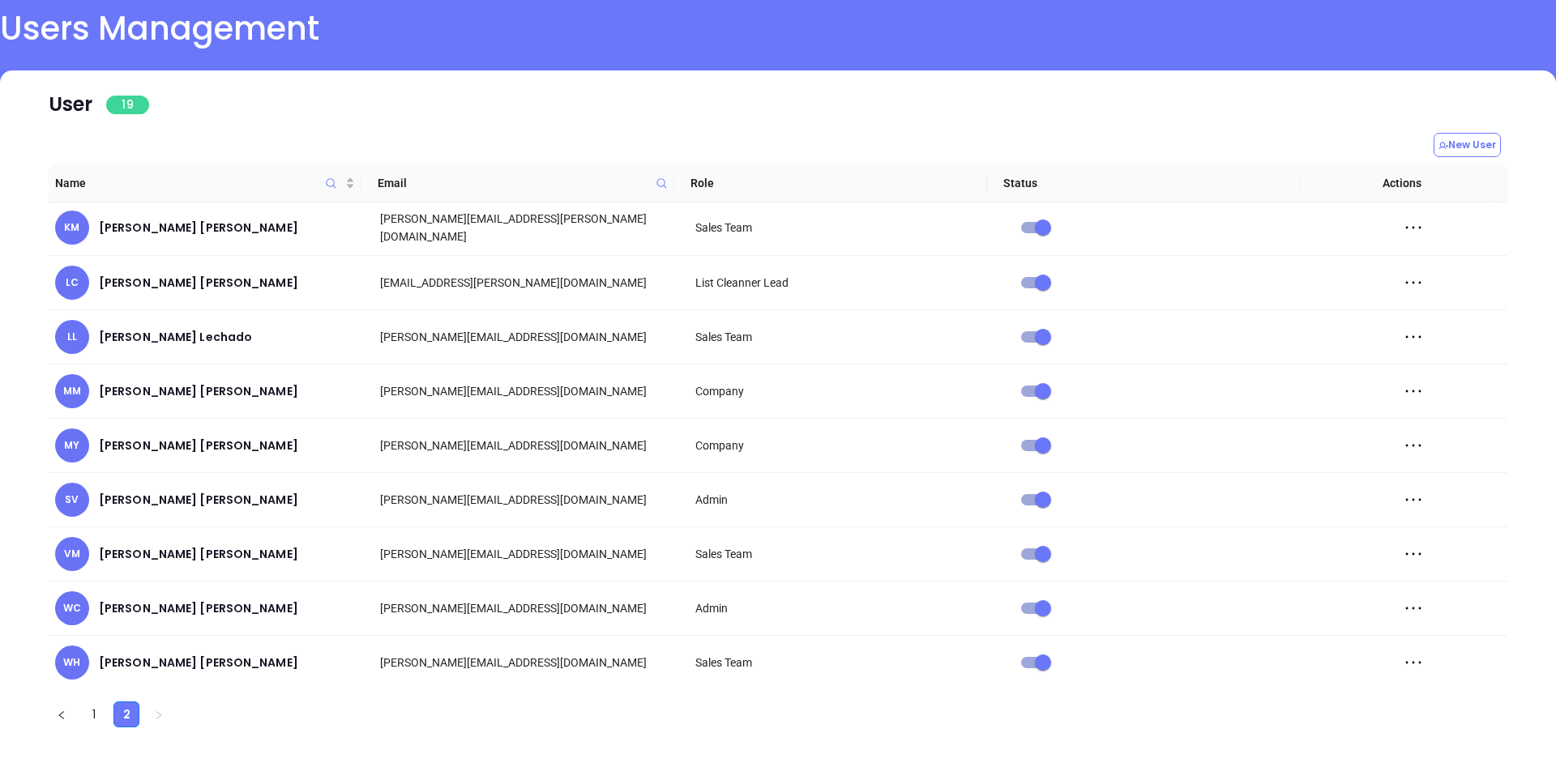
click at [659, 92] on div "User 19" at bounding box center [778, 106] width 1459 height 33
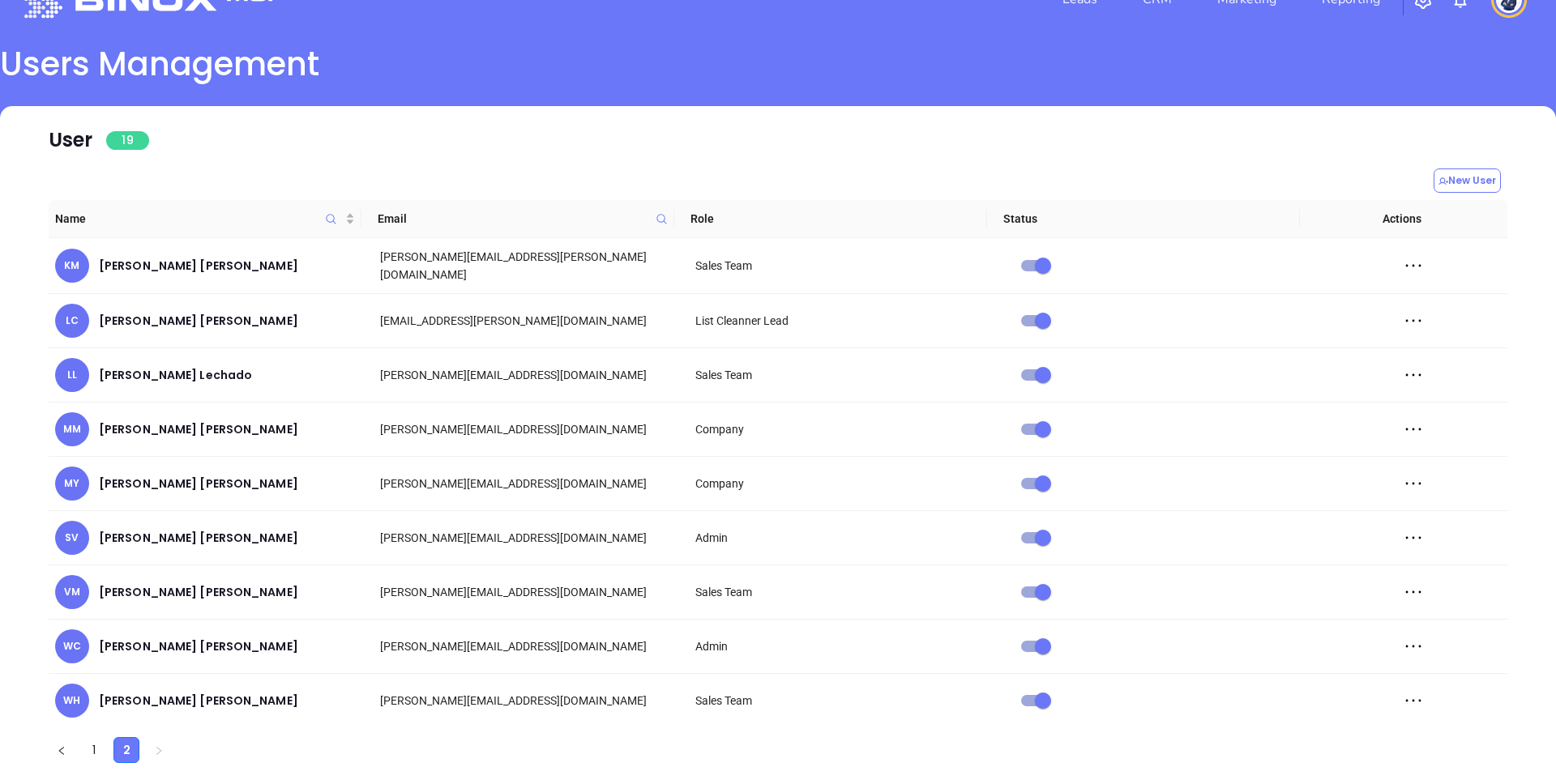
scroll to position [0, 0]
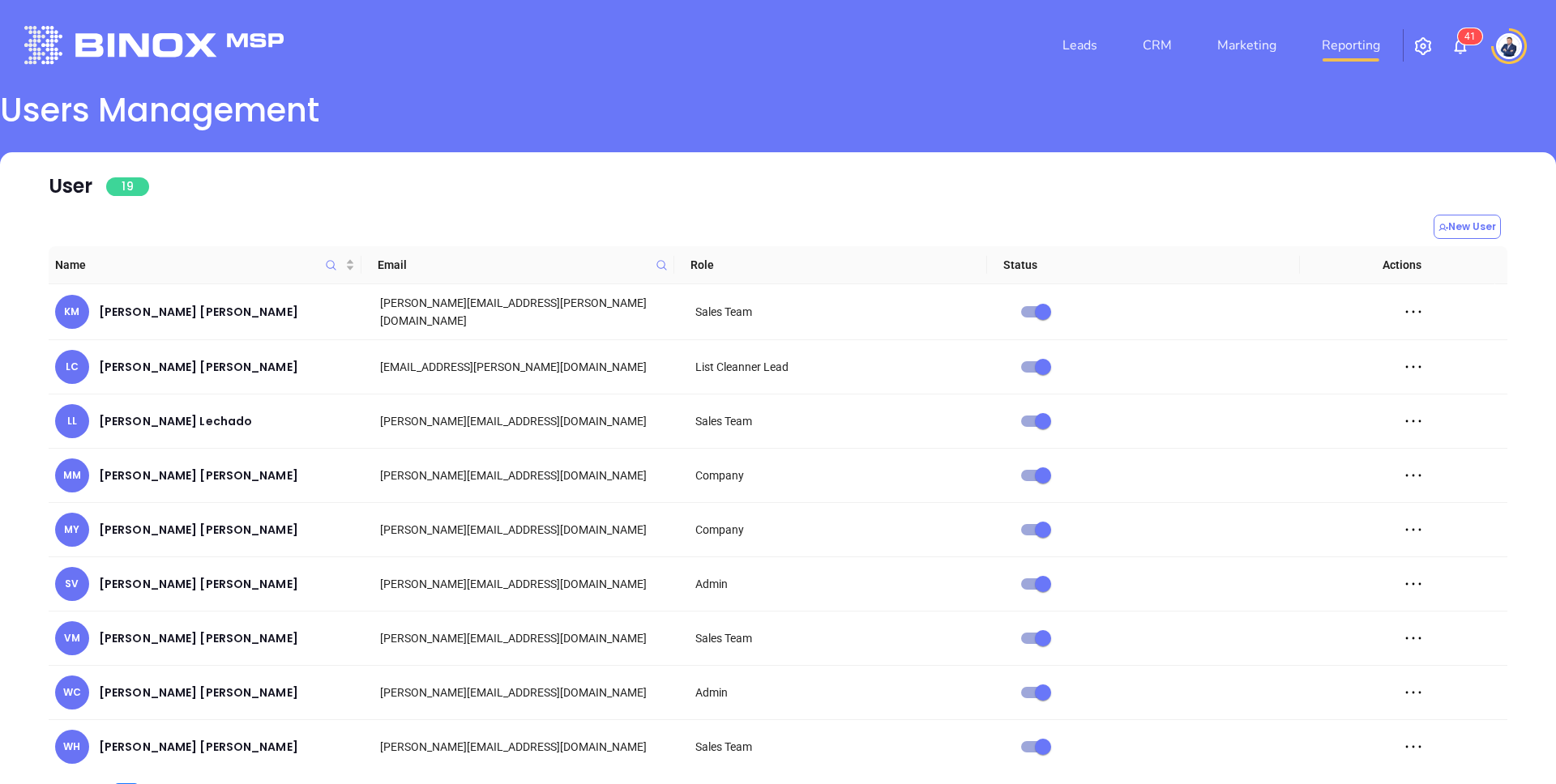
click at [1347, 54] on link "Reporting" at bounding box center [1350, 45] width 71 height 32
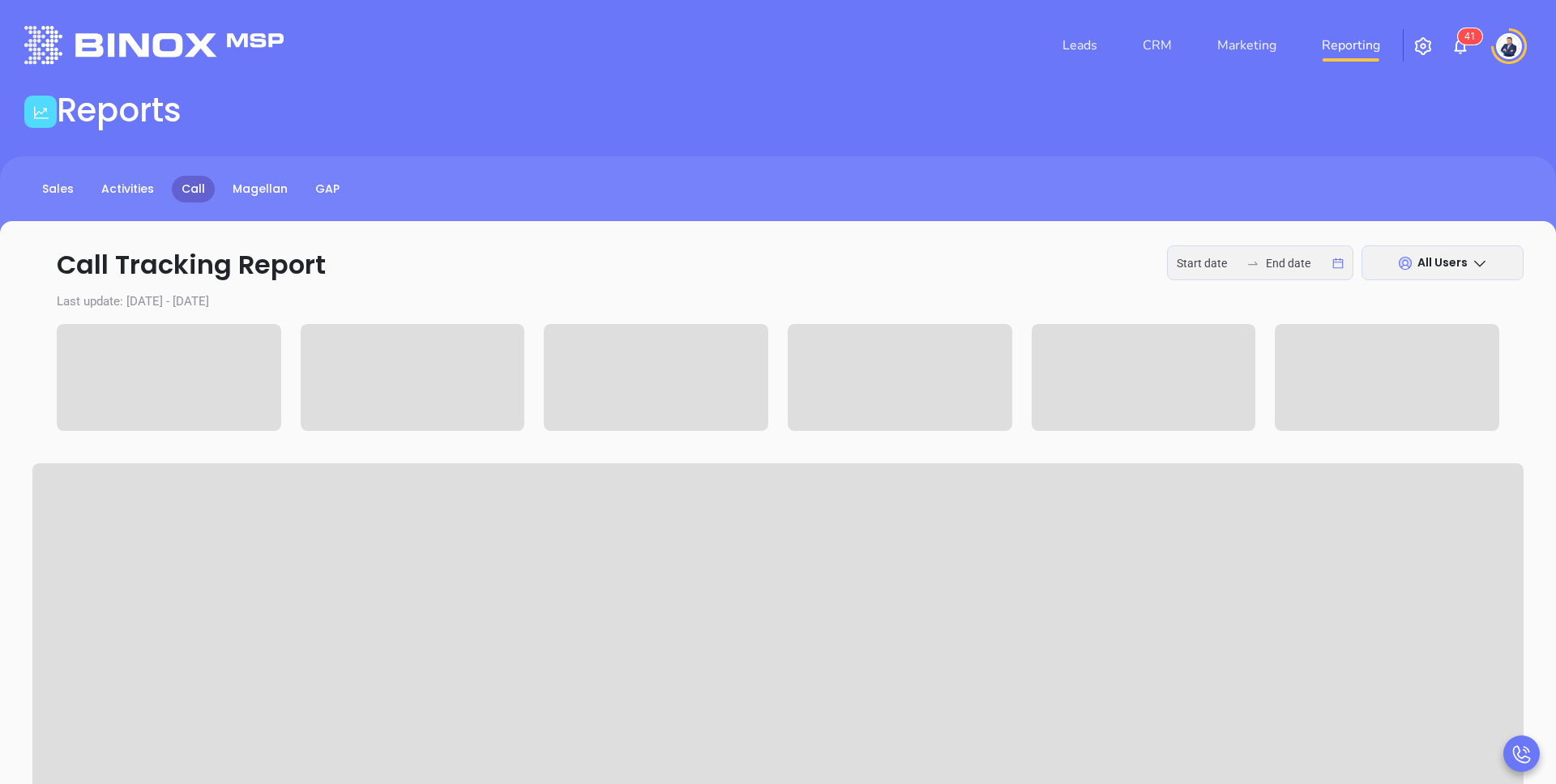
type input "[DATE]"
click at [281, 189] on link "Magellan" at bounding box center [260, 189] width 75 height 27
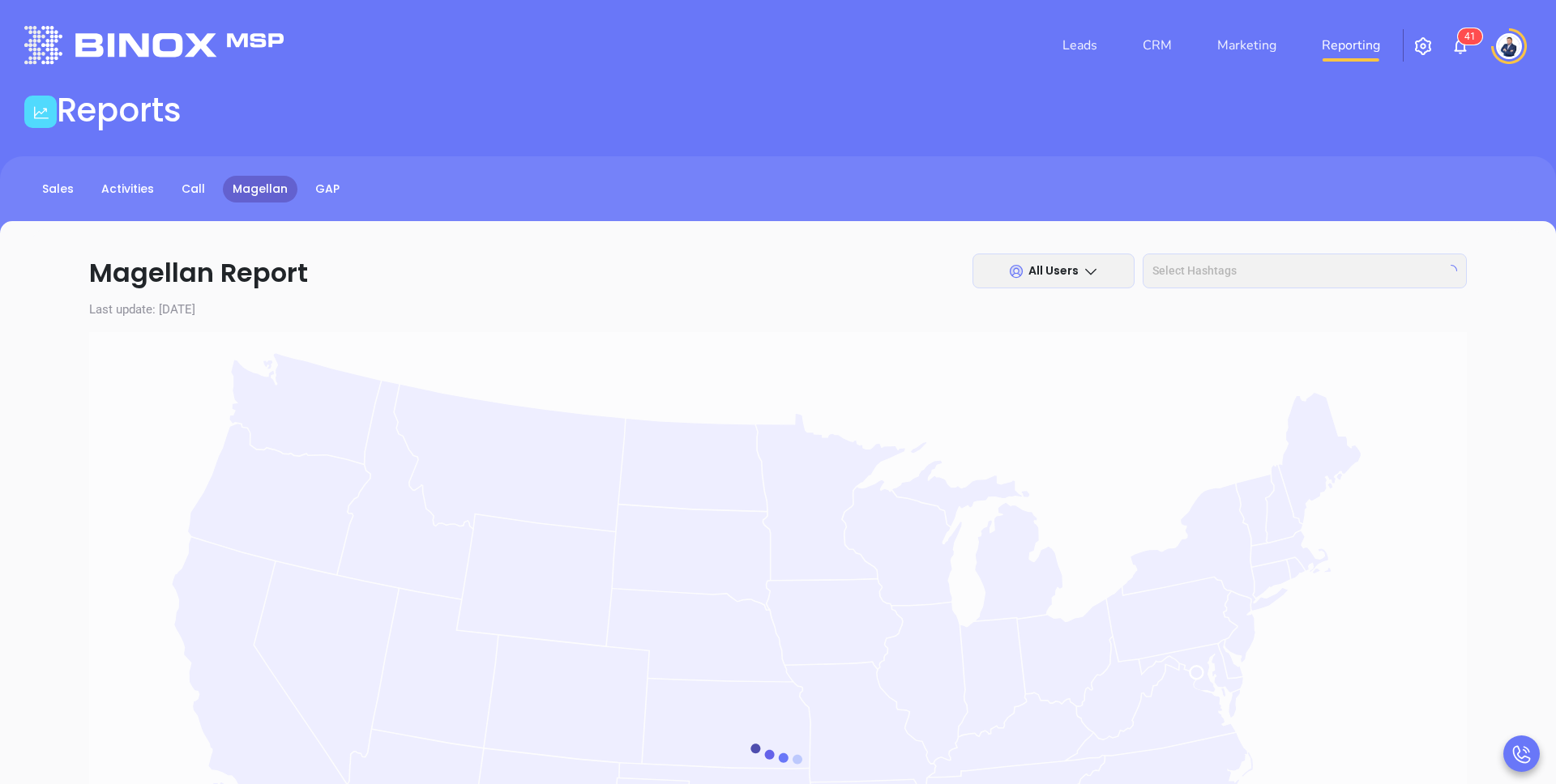
click at [649, 117] on div "Reports" at bounding box center [778, 113] width 1527 height 45
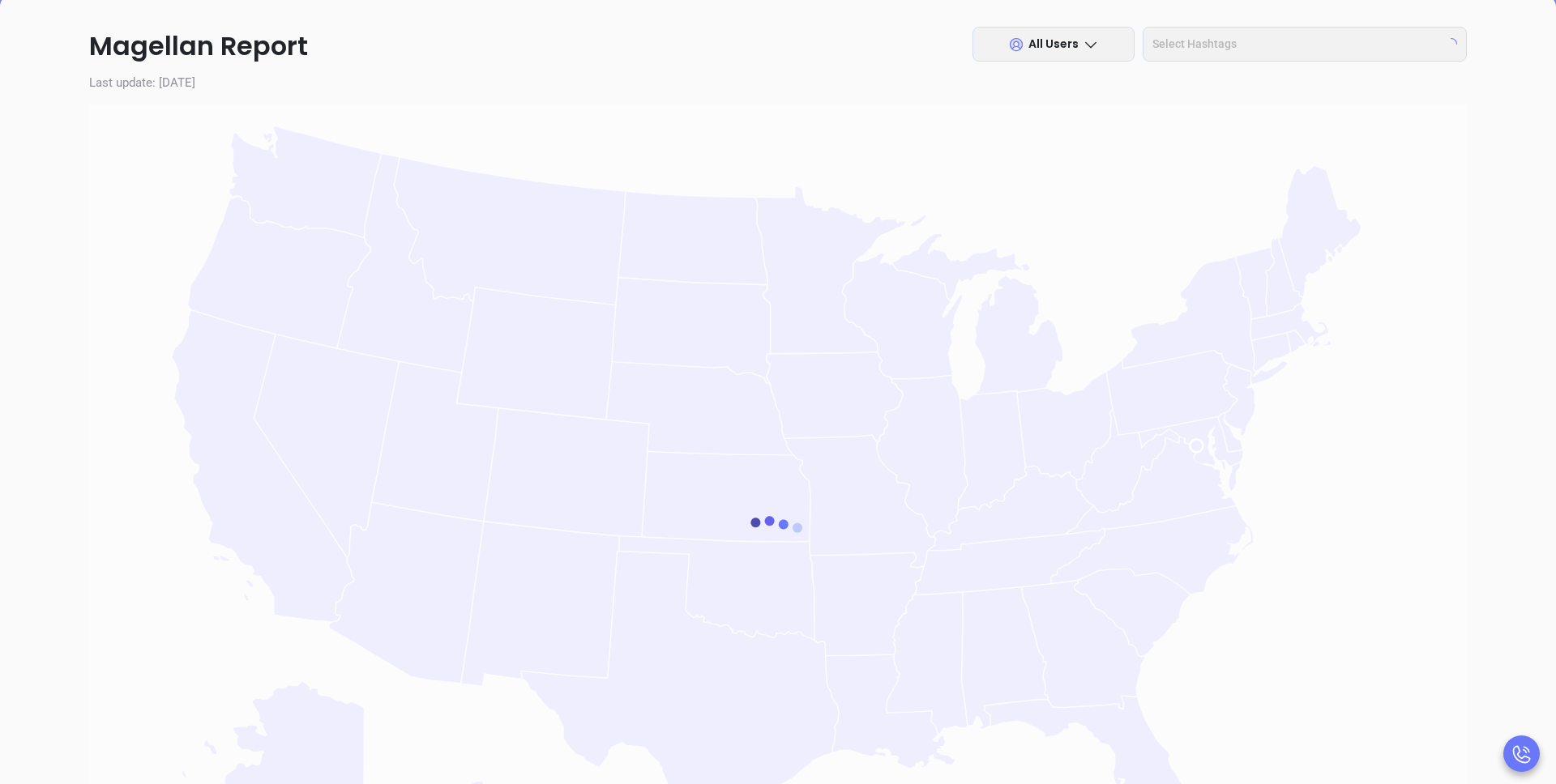
scroll to position [230, 0]
click at [929, 221] on div at bounding box center [778, 531] width 1378 height 860
